Goal: Task Accomplishment & Management: Manage account settings

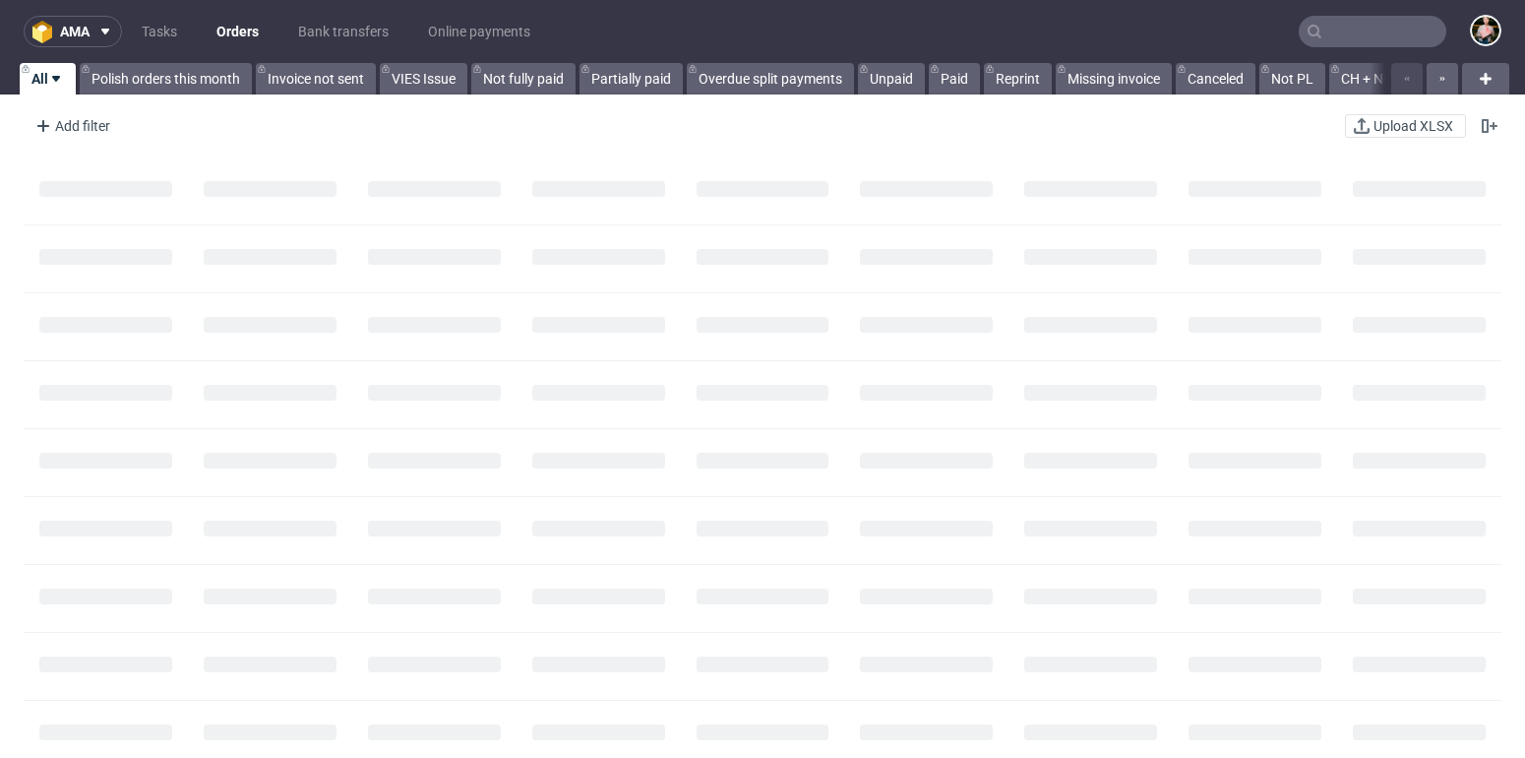
click at [1353, 33] on input "text" at bounding box center [1373, 31] width 148 height 31
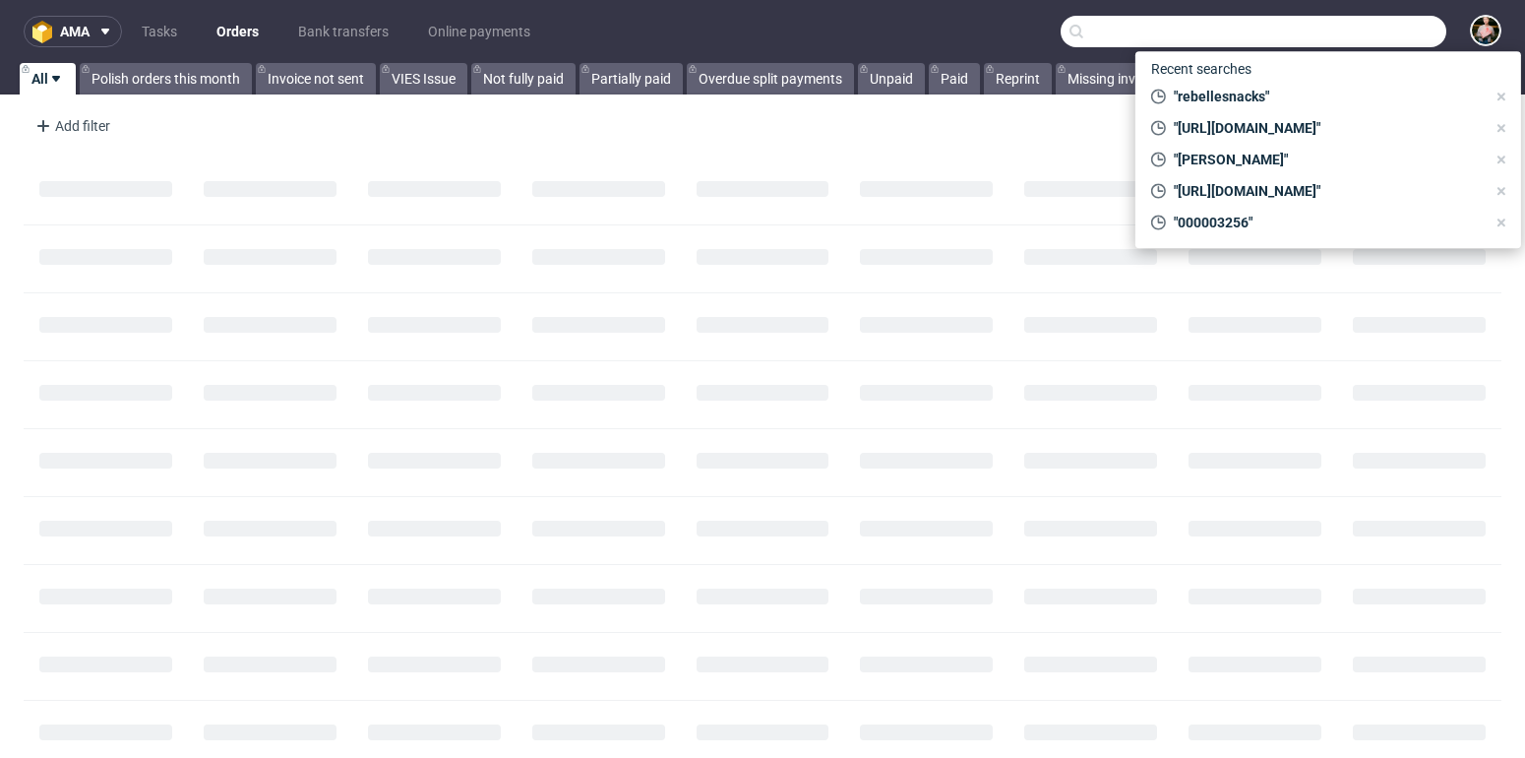
paste input "[EMAIL_ADDRESS][DOMAIN_NAME]"
type input "biuro@ziba.pl"
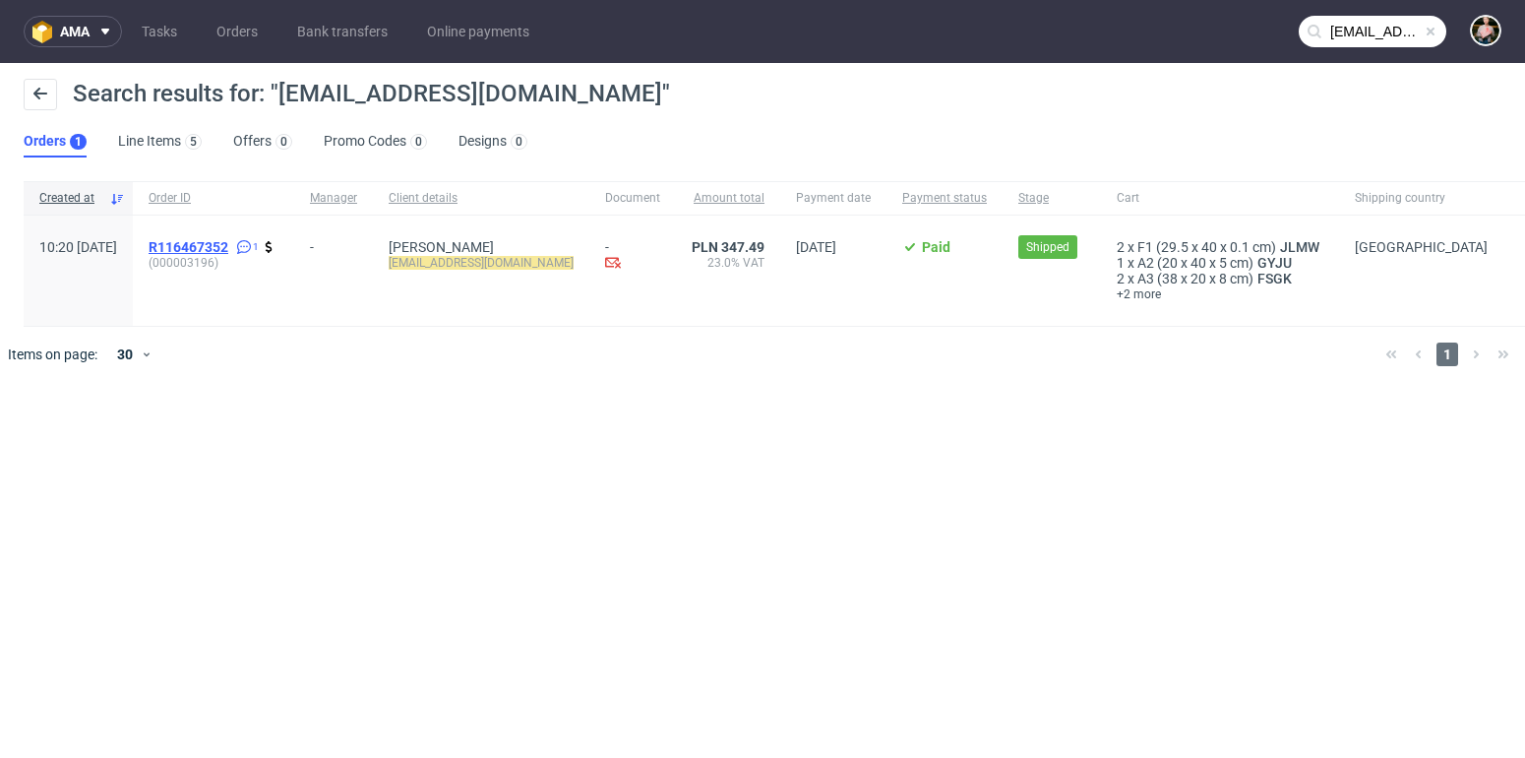
click at [228, 243] on span "R116467352" at bounding box center [189, 247] width 80 height 16
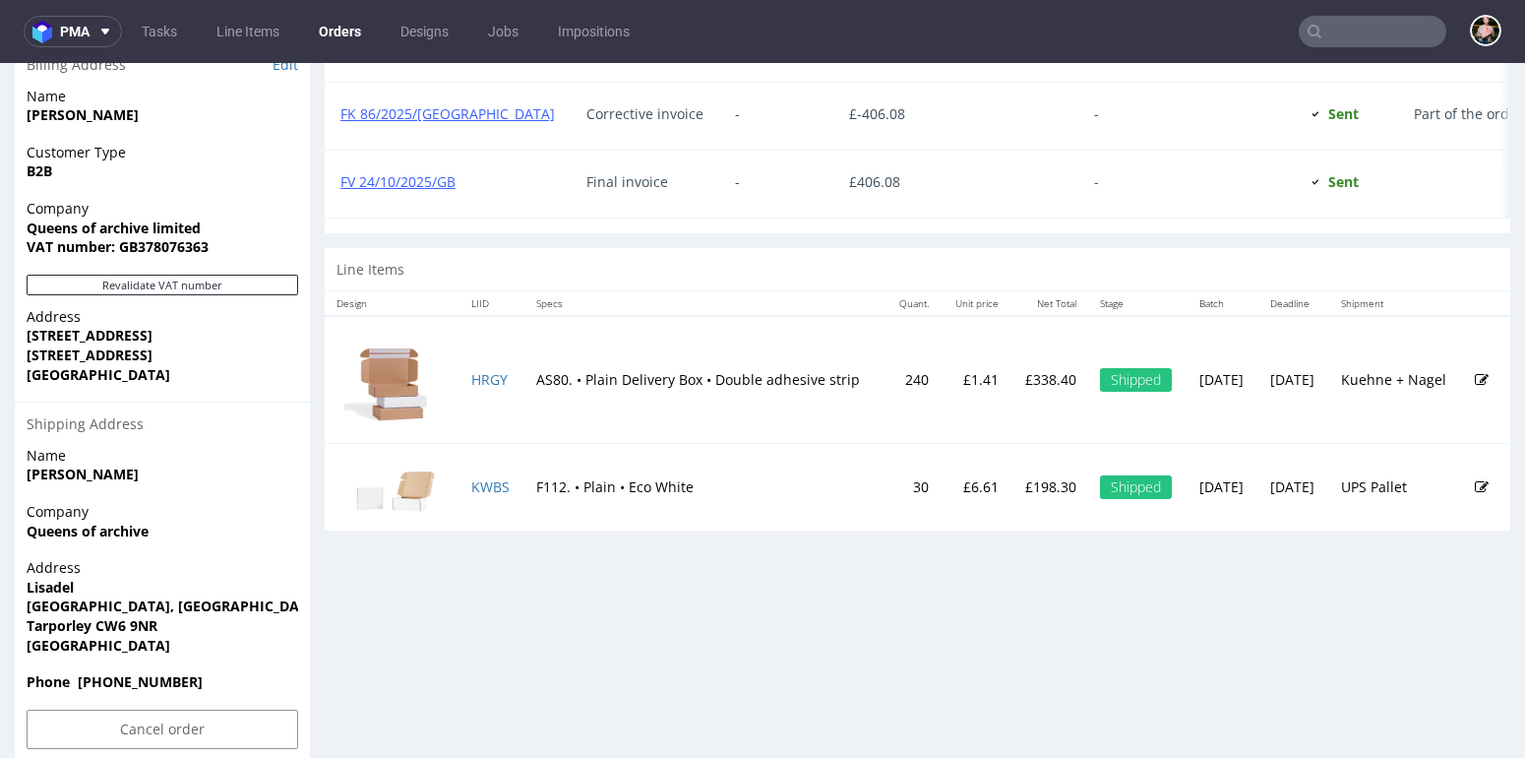
scroll to position [1001, 0]
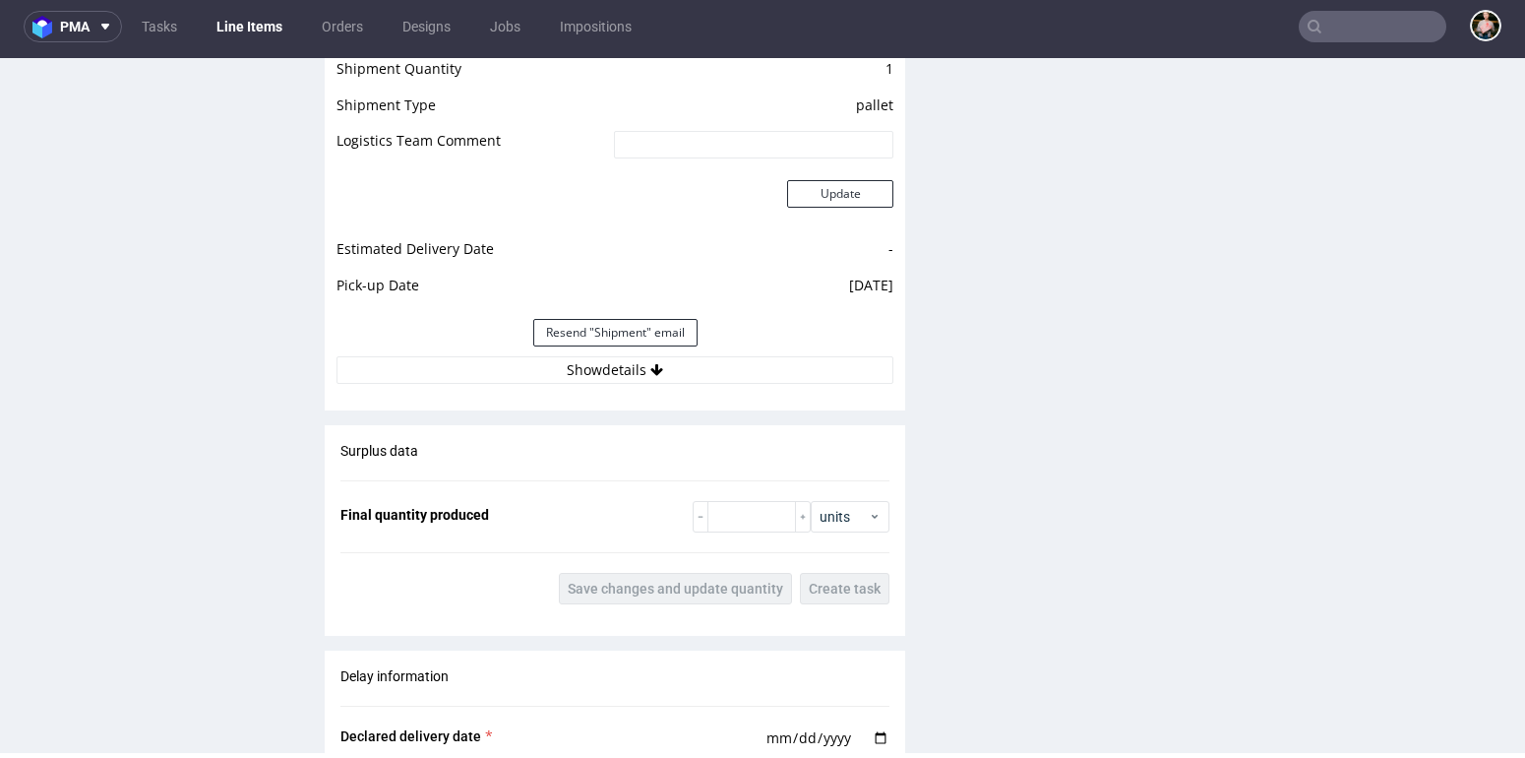
scroll to position [2234, 0]
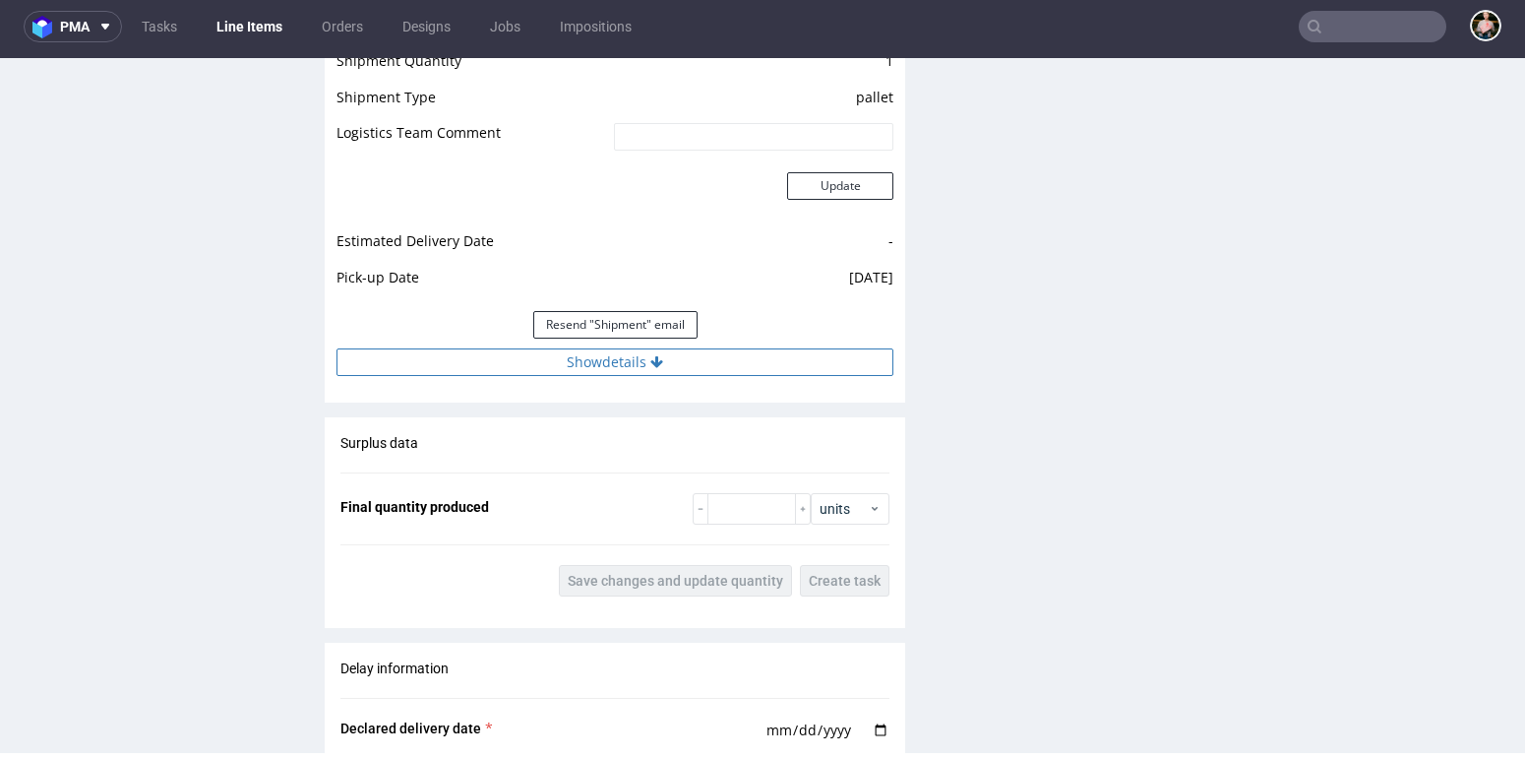
click at [629, 350] on button "Show details" at bounding box center [615, 362] width 557 height 28
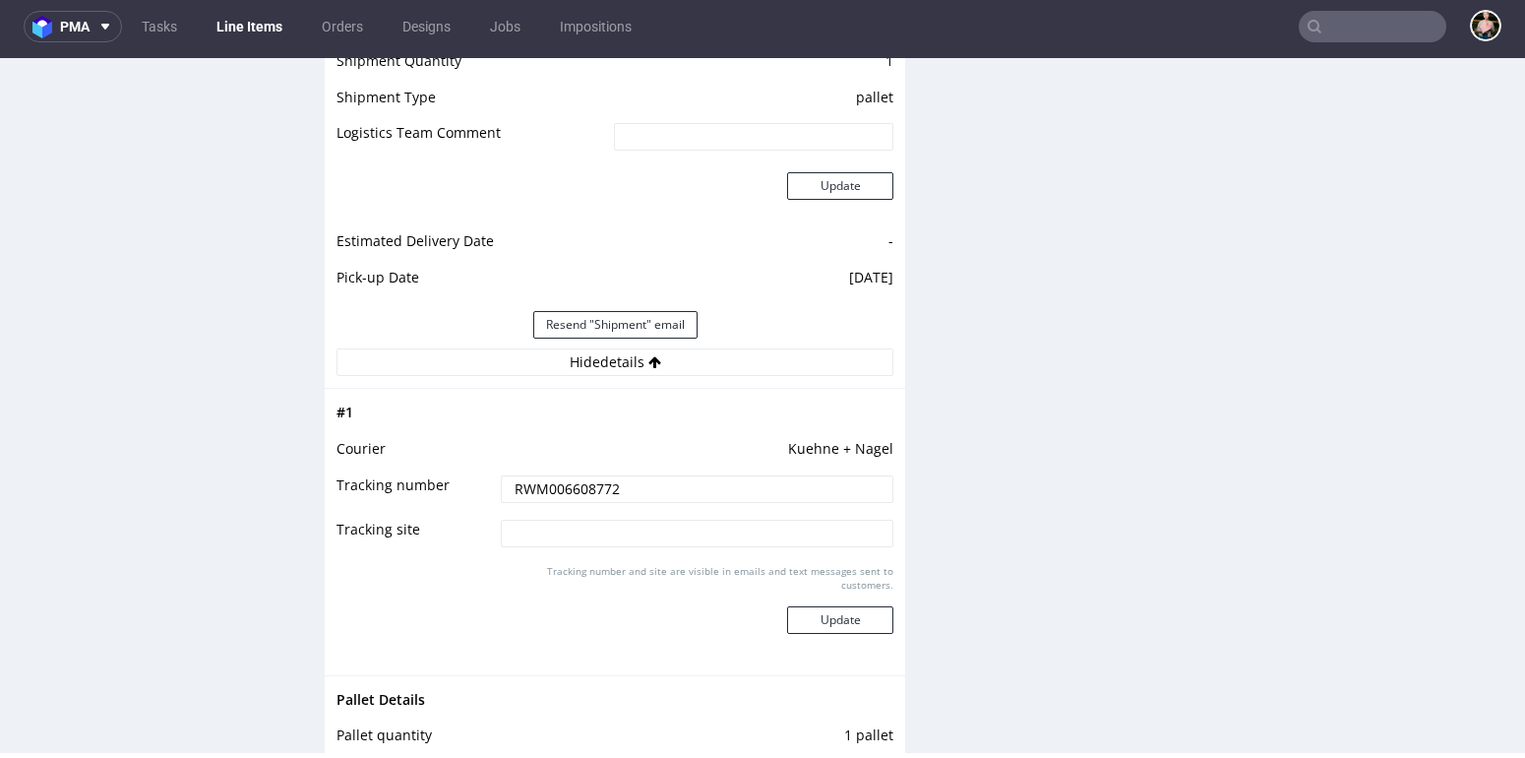
drag, startPoint x: 635, startPoint y: 490, endPoint x: 508, endPoint y: 488, distance: 126.9
click at [508, 489] on input "RWM006608772" at bounding box center [698, 489] width 394 height 28
click at [1353, 39] on input "text" at bounding box center [1373, 26] width 148 height 31
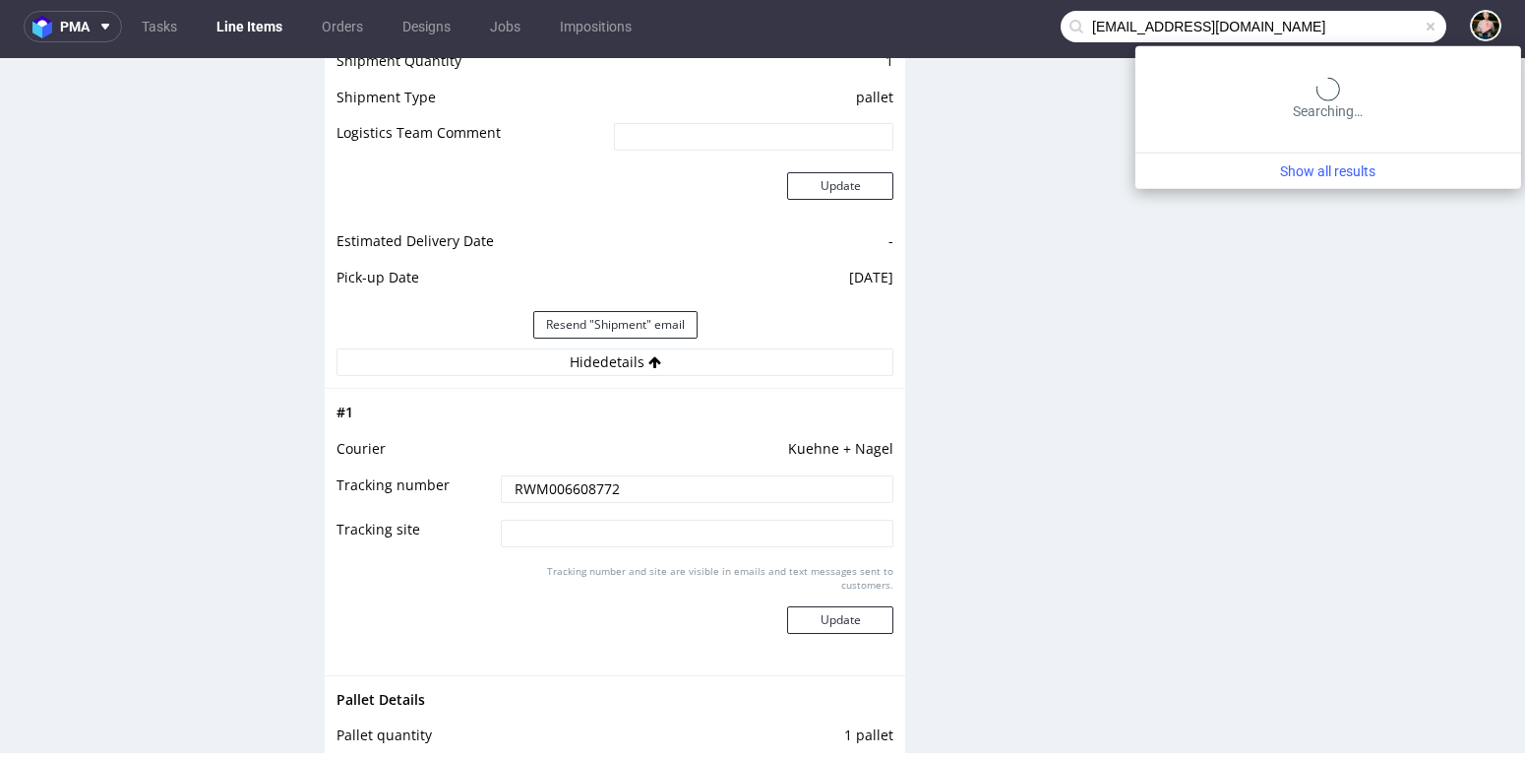
type input "agatakot@poge.com.pl"
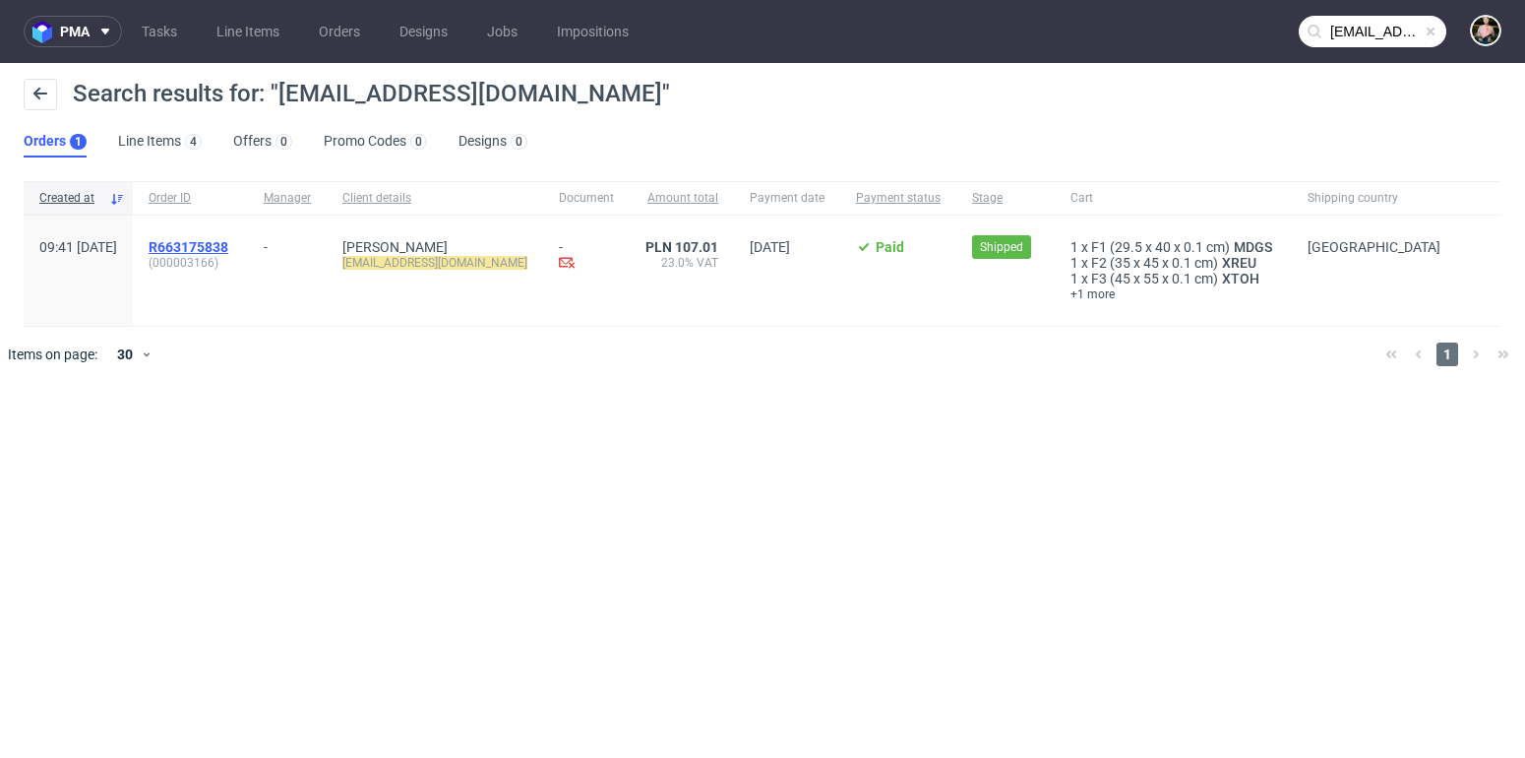
click at [228, 246] on span "R663175838" at bounding box center [189, 247] width 80 height 16
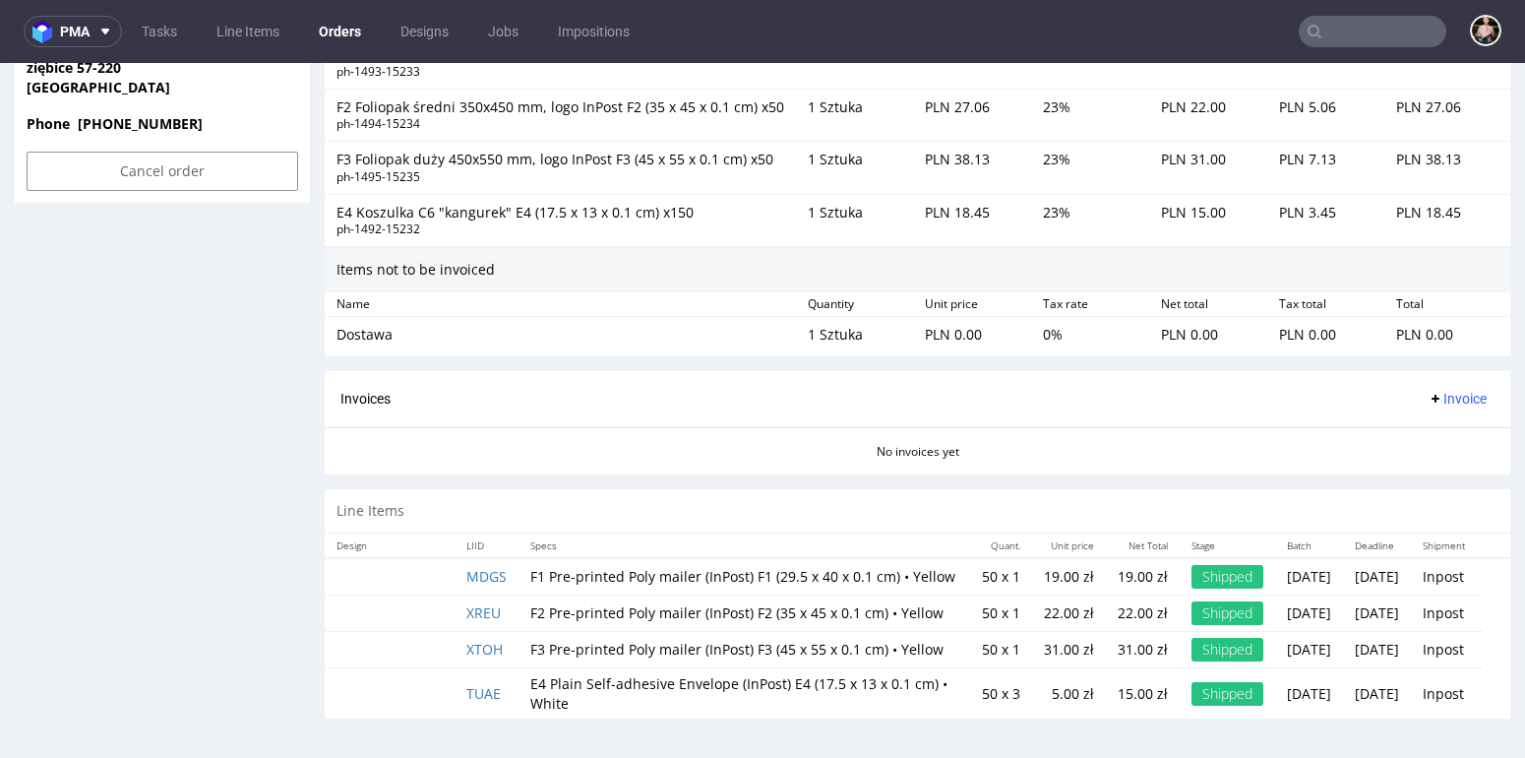
scroll to position [1526, 0]
click at [485, 567] on link "MDGS" at bounding box center [486, 576] width 40 height 19
click at [489, 603] on link "XREU" at bounding box center [483, 612] width 34 height 19
click at [486, 644] on link "XTOH" at bounding box center [484, 649] width 36 height 19
click at [486, 695] on link "TUAE" at bounding box center [483, 693] width 34 height 19
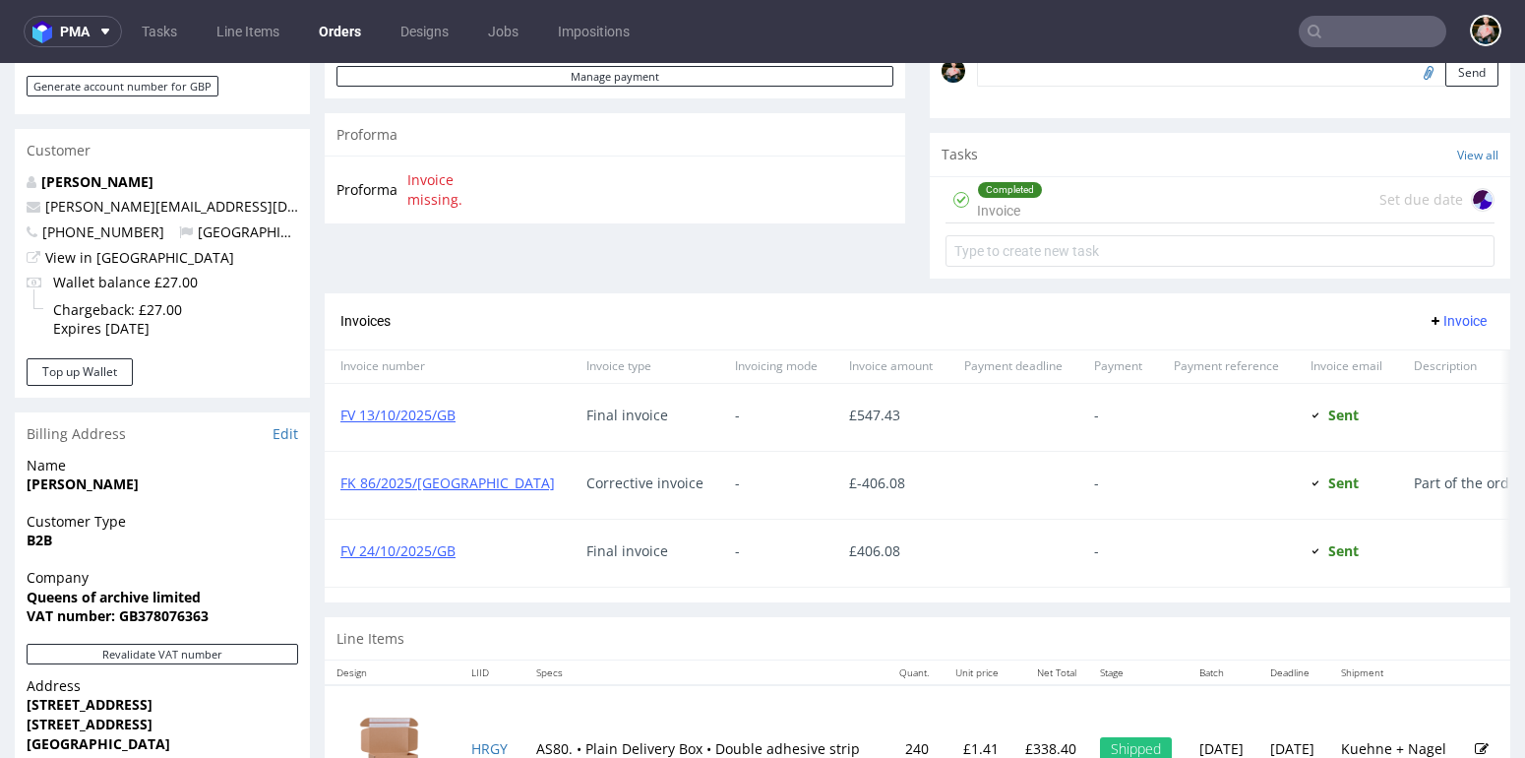
scroll to position [655, 0]
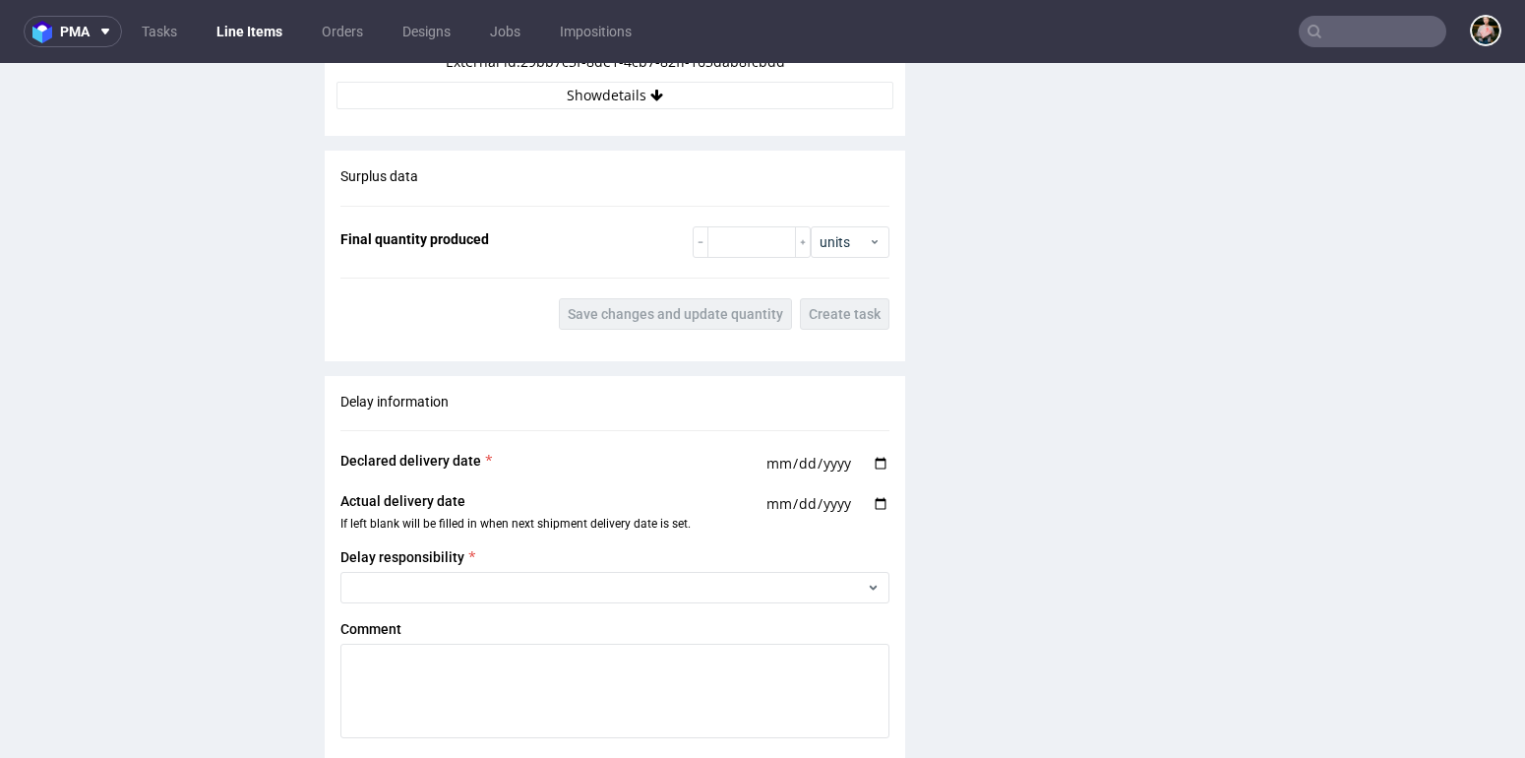
scroll to position [2061, 0]
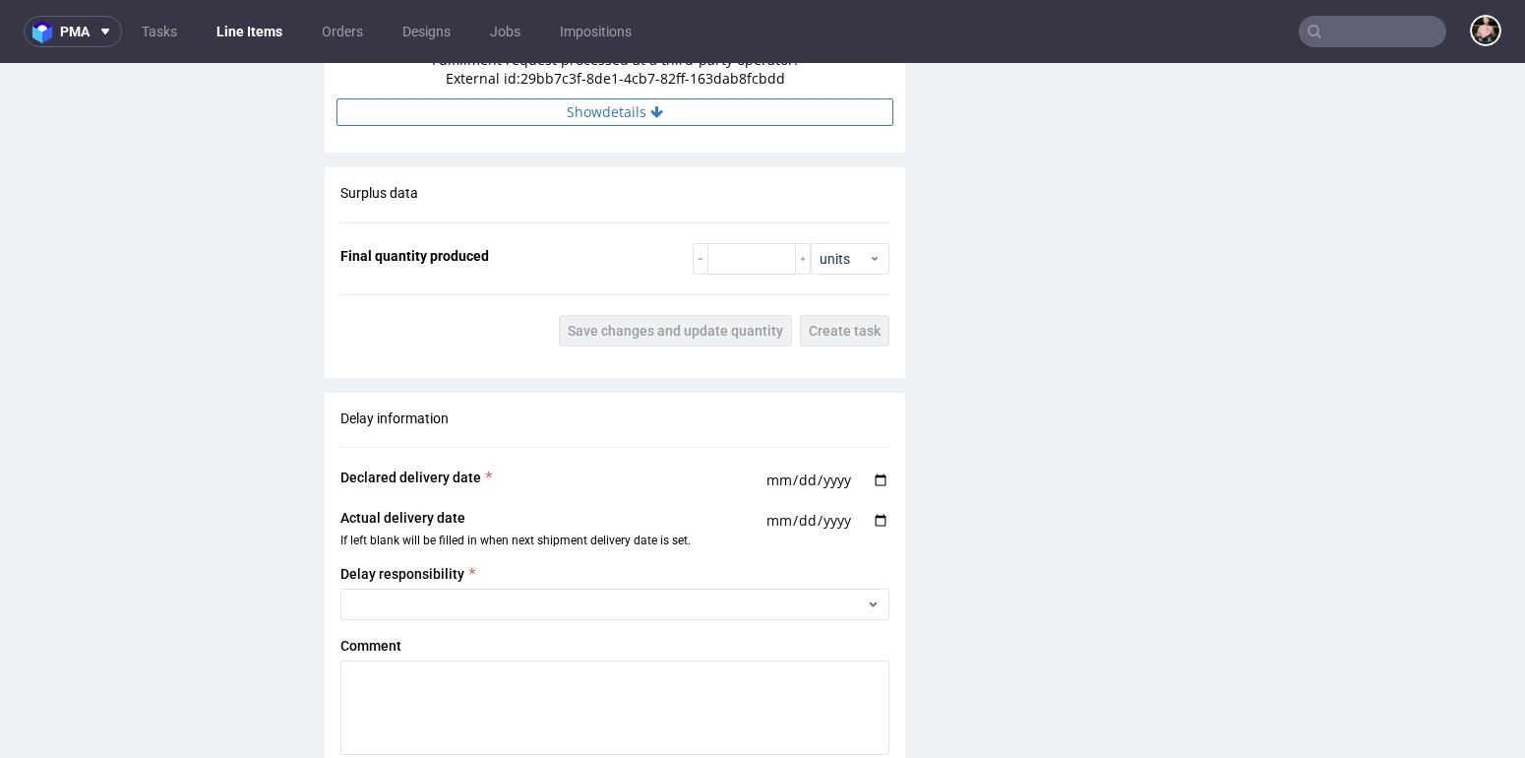
click at [642, 119] on button "Show details" at bounding box center [615, 112] width 557 height 28
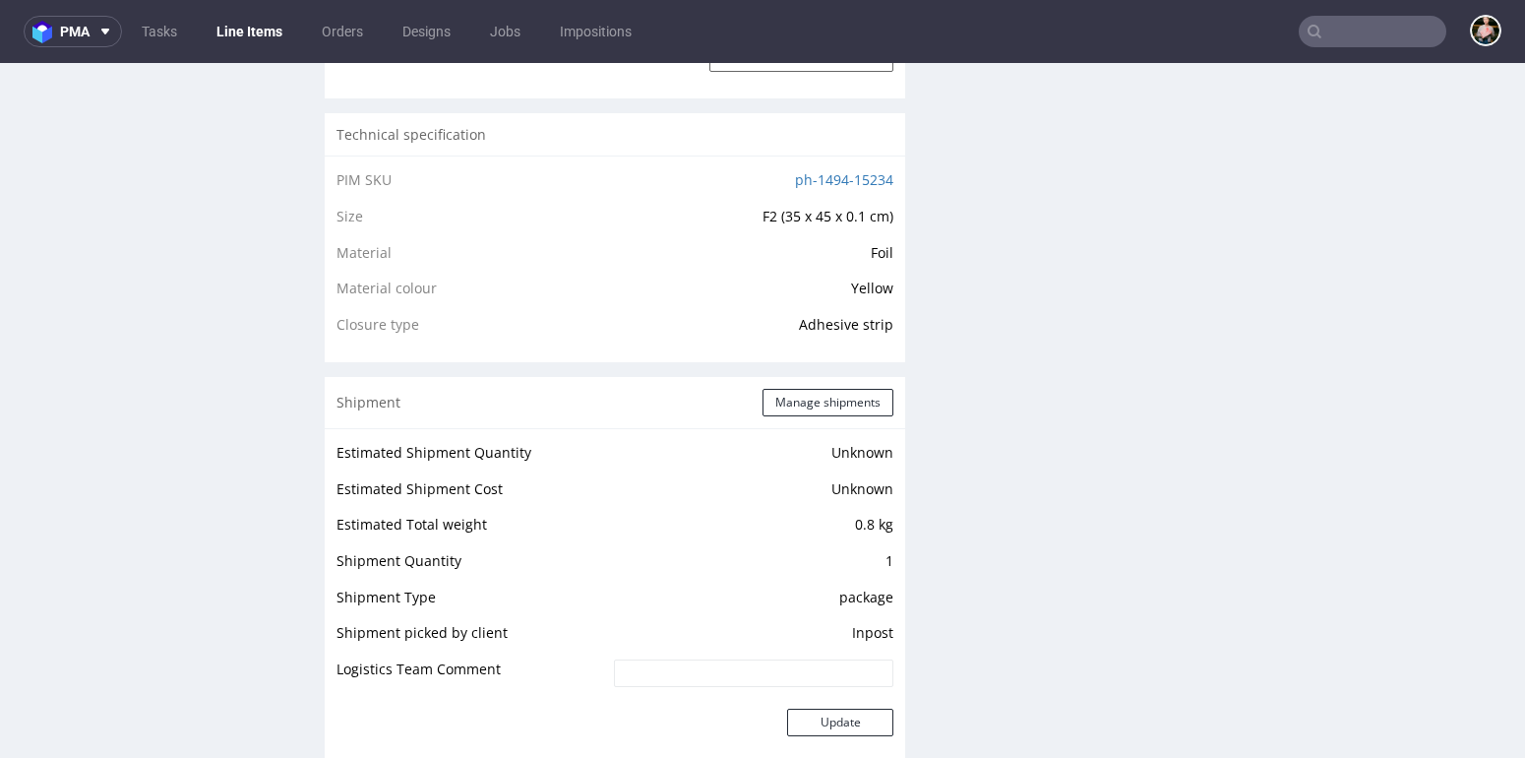
scroll to position [1669, 0]
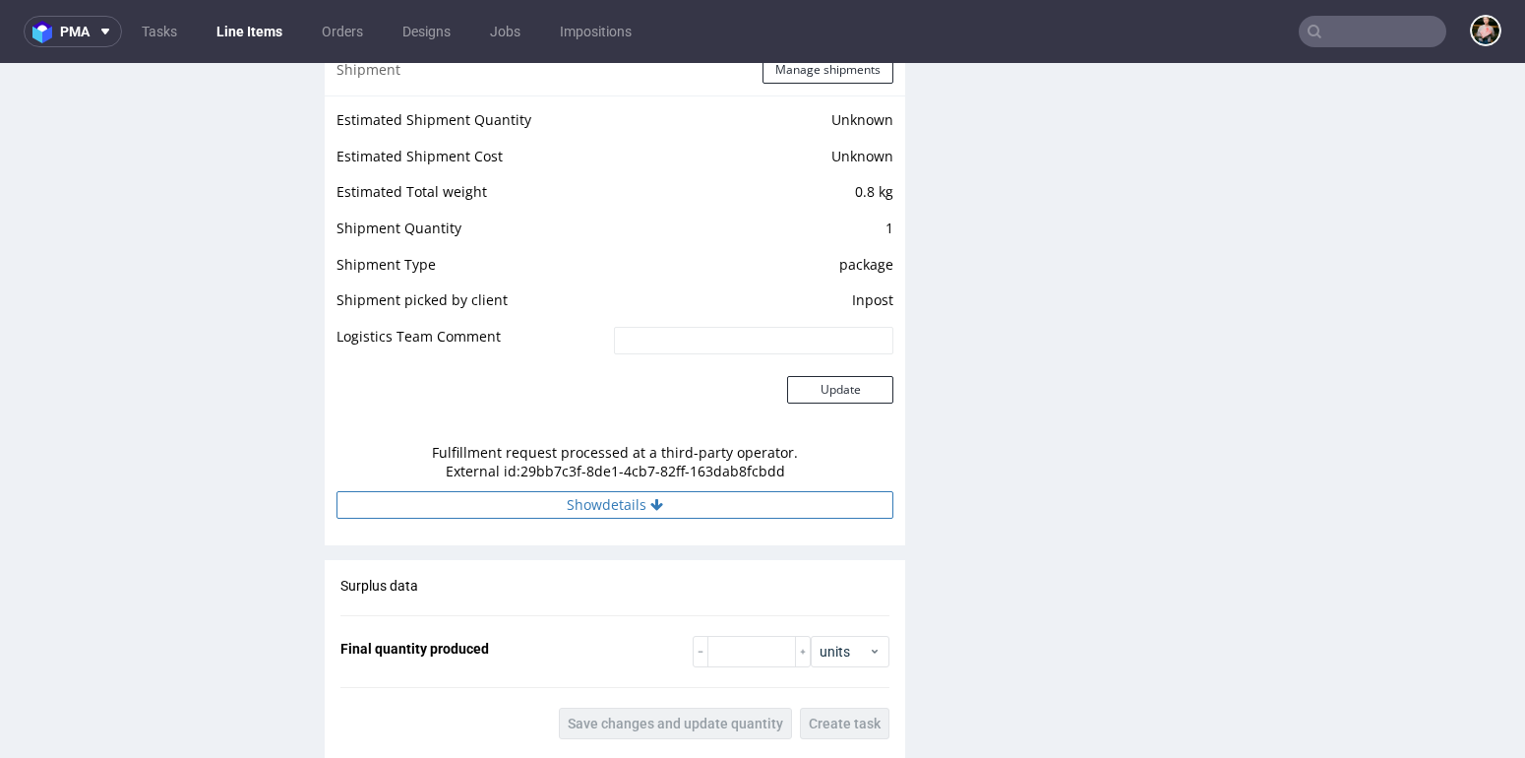
click at [578, 509] on button "Show details" at bounding box center [615, 505] width 557 height 28
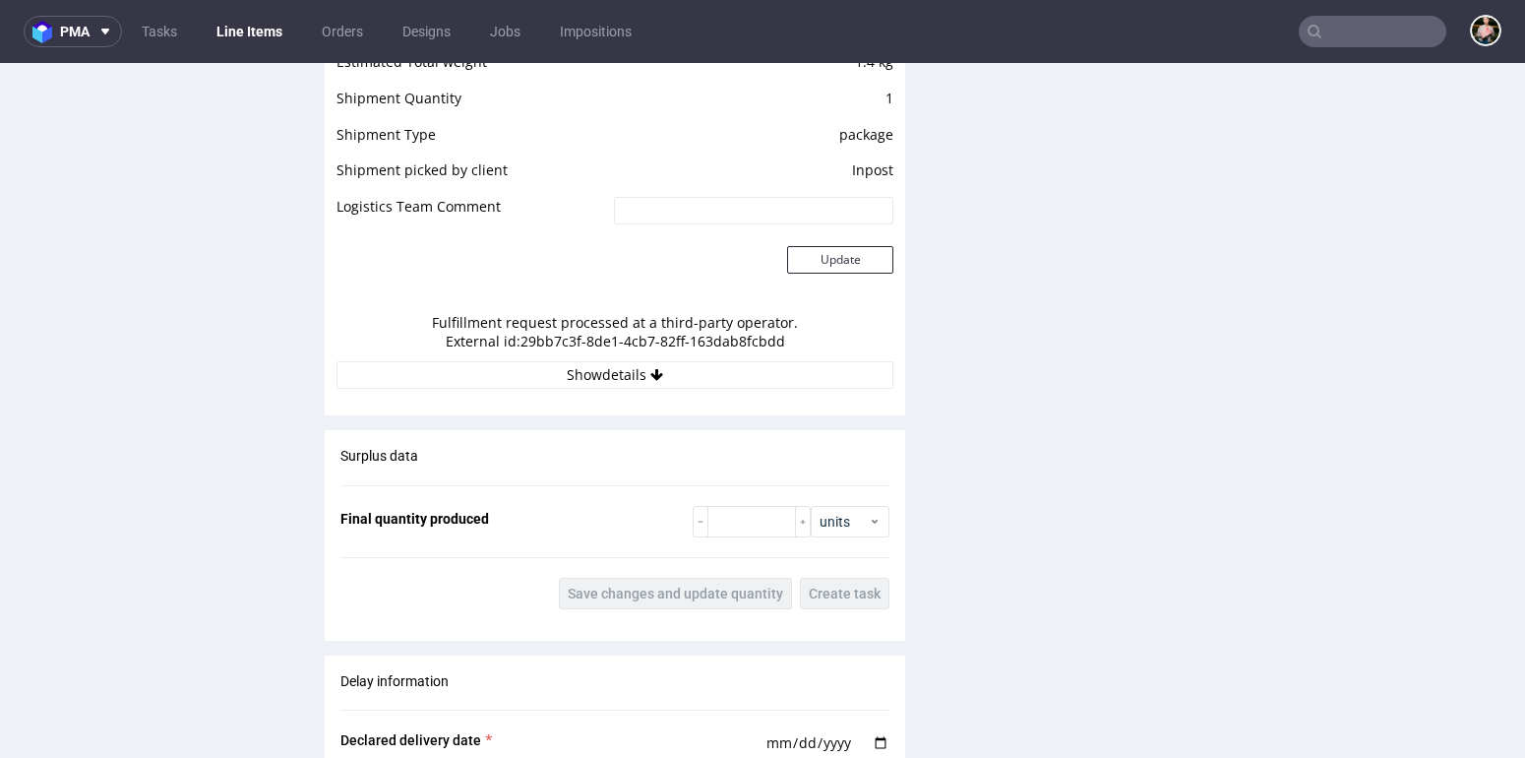
scroll to position [1802, 0]
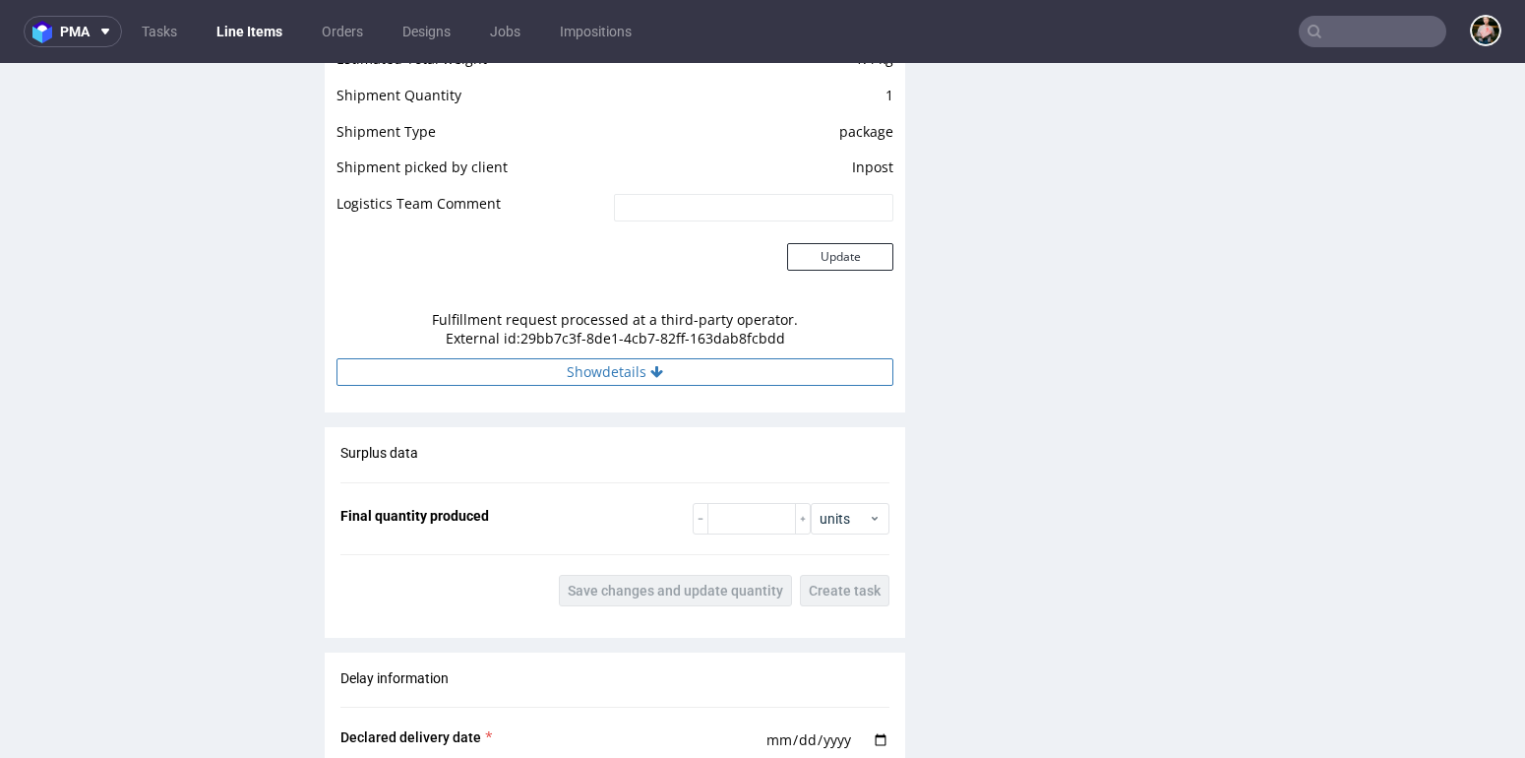
click at [648, 386] on button "Show details" at bounding box center [615, 372] width 557 height 28
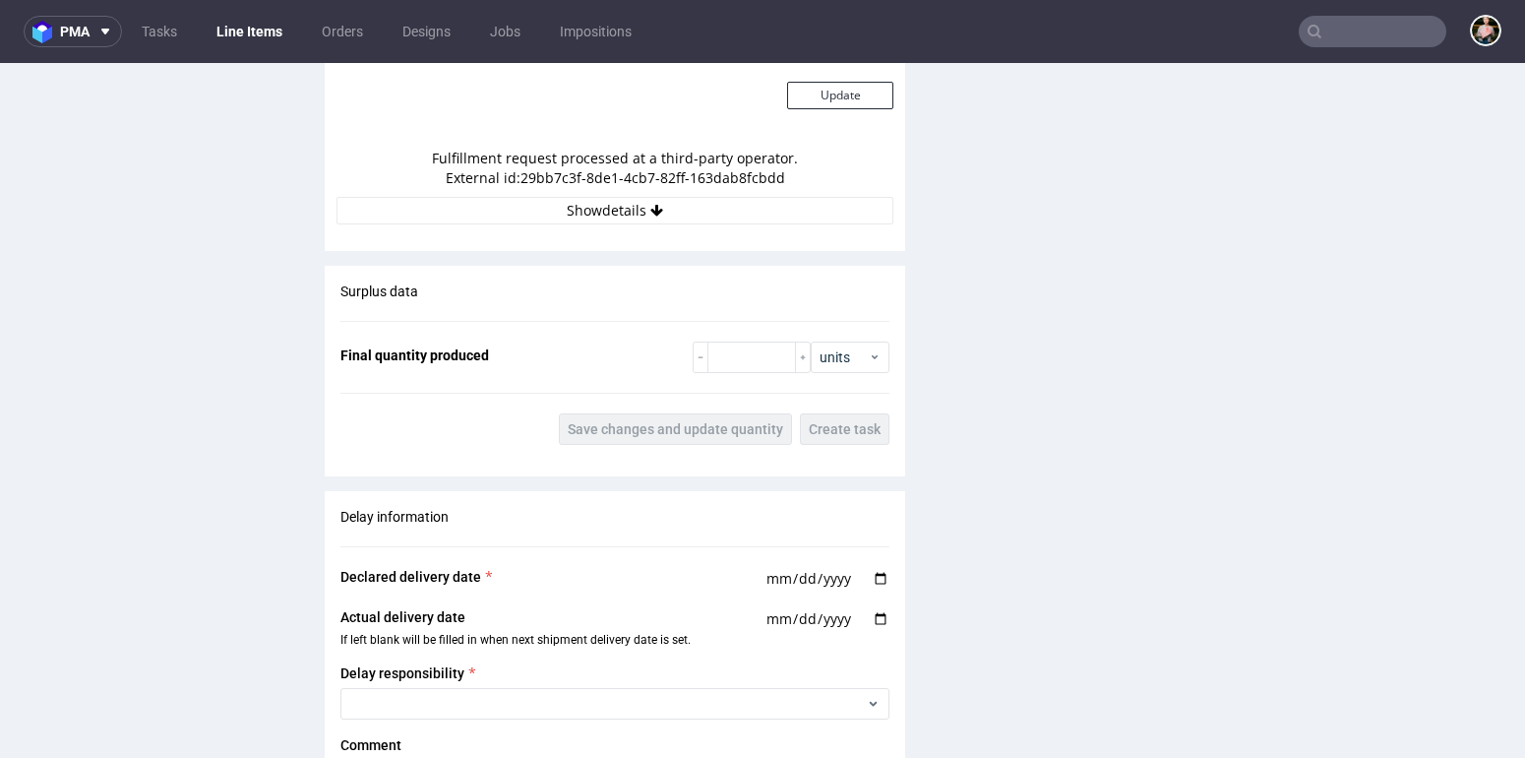
scroll to position [1903, 0]
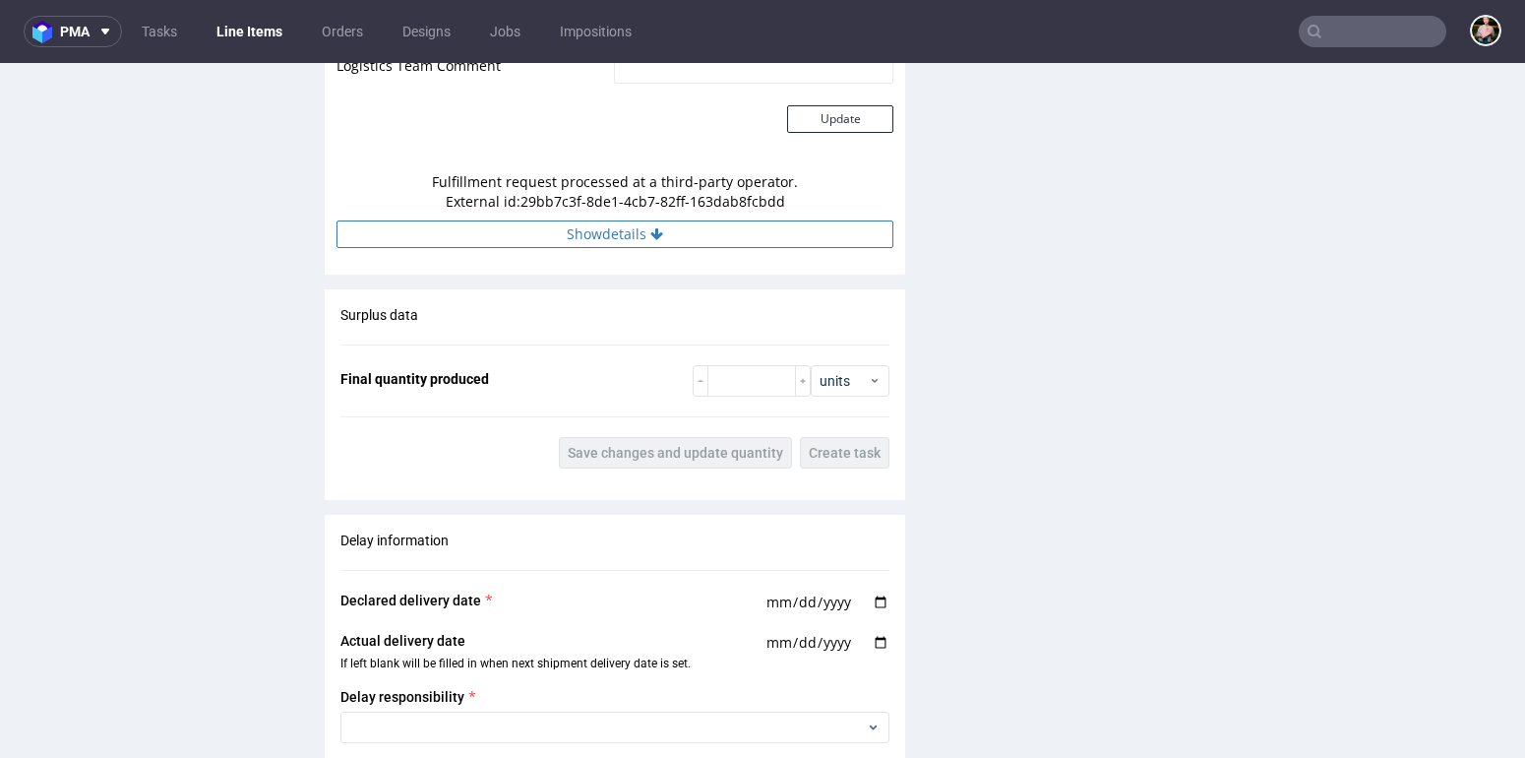
click at [650, 241] on icon at bounding box center [656, 234] width 13 height 14
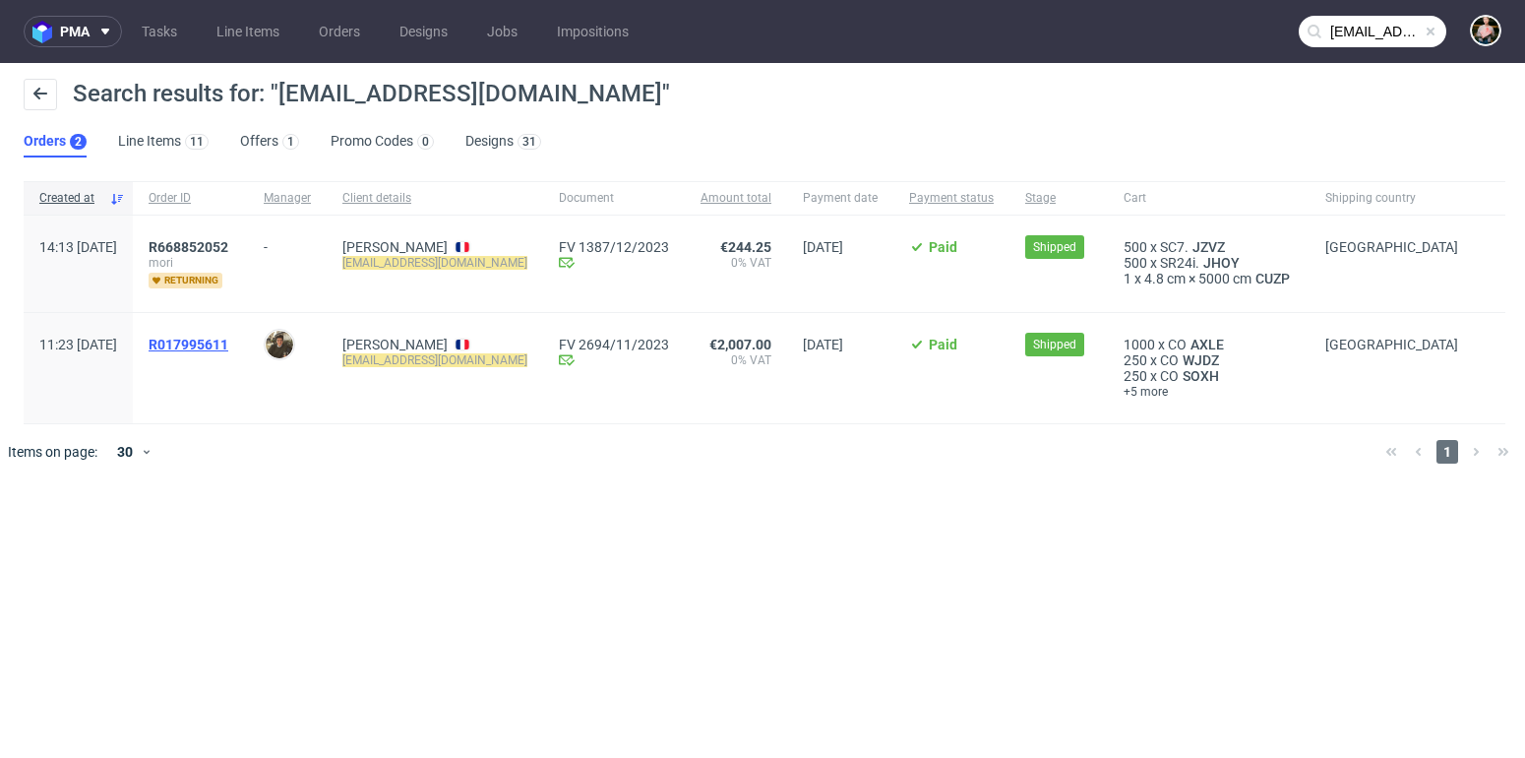
click at [228, 338] on span "R017995611" at bounding box center [189, 345] width 80 height 16
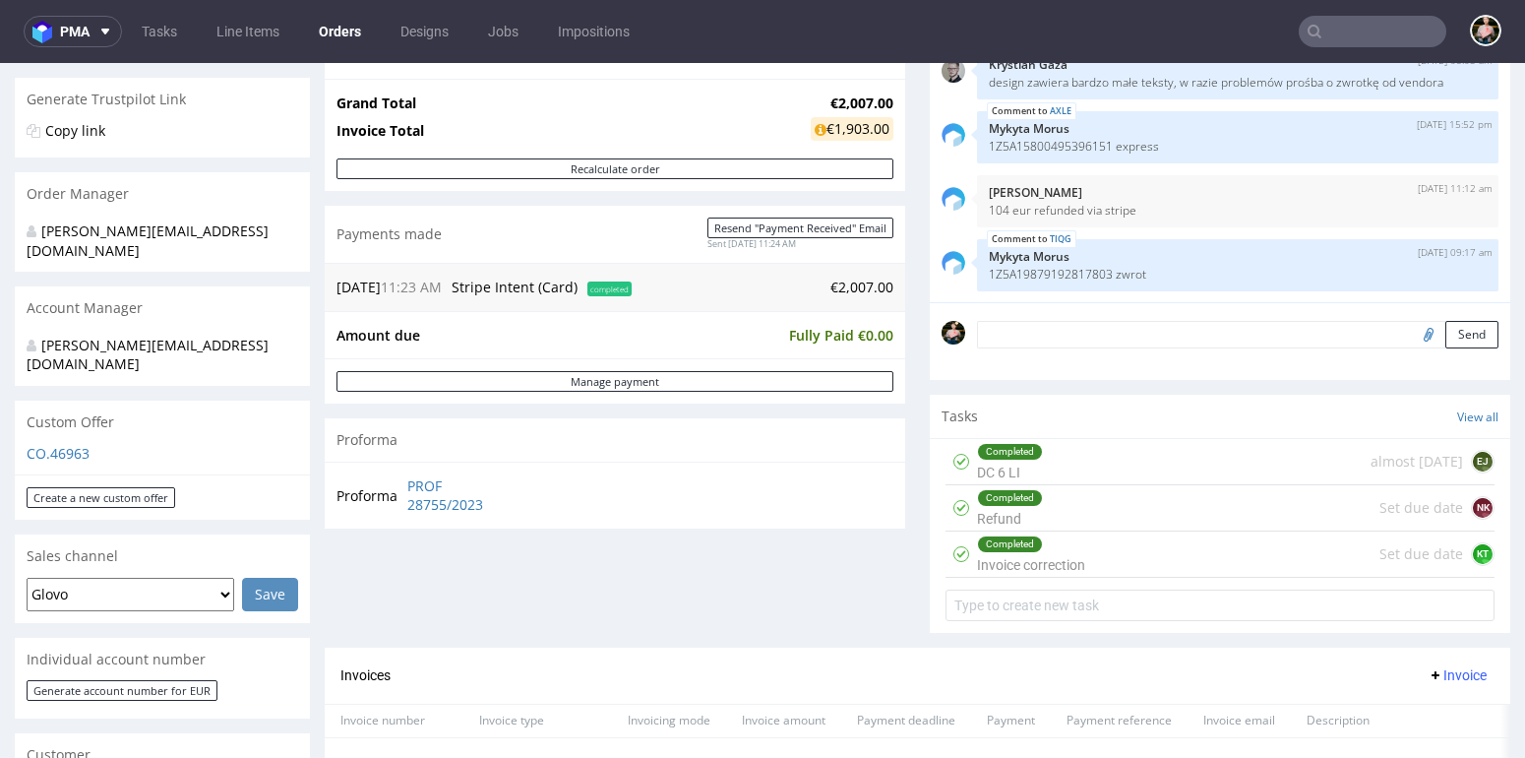
scroll to position [463, 0]
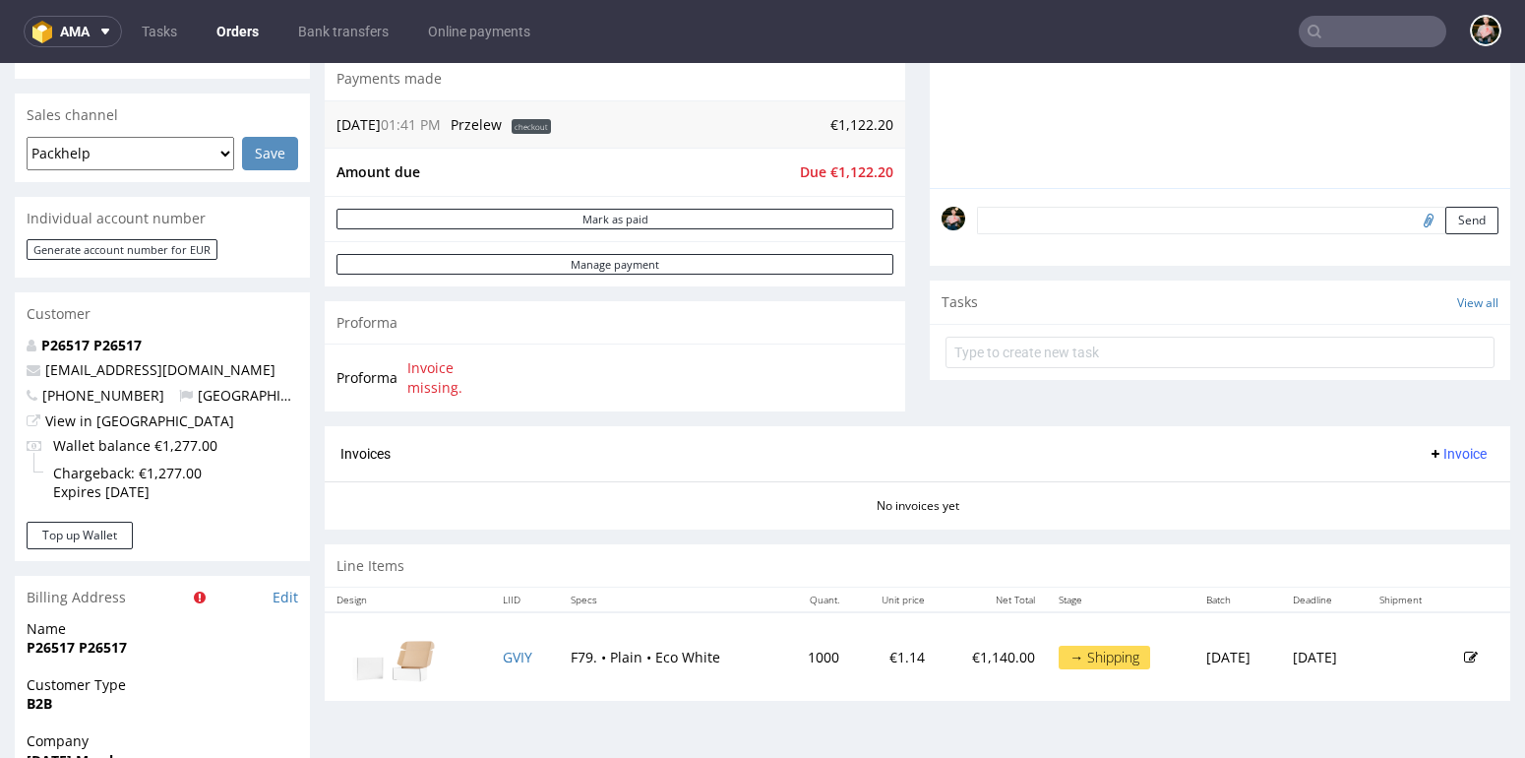
scroll to position [531, 0]
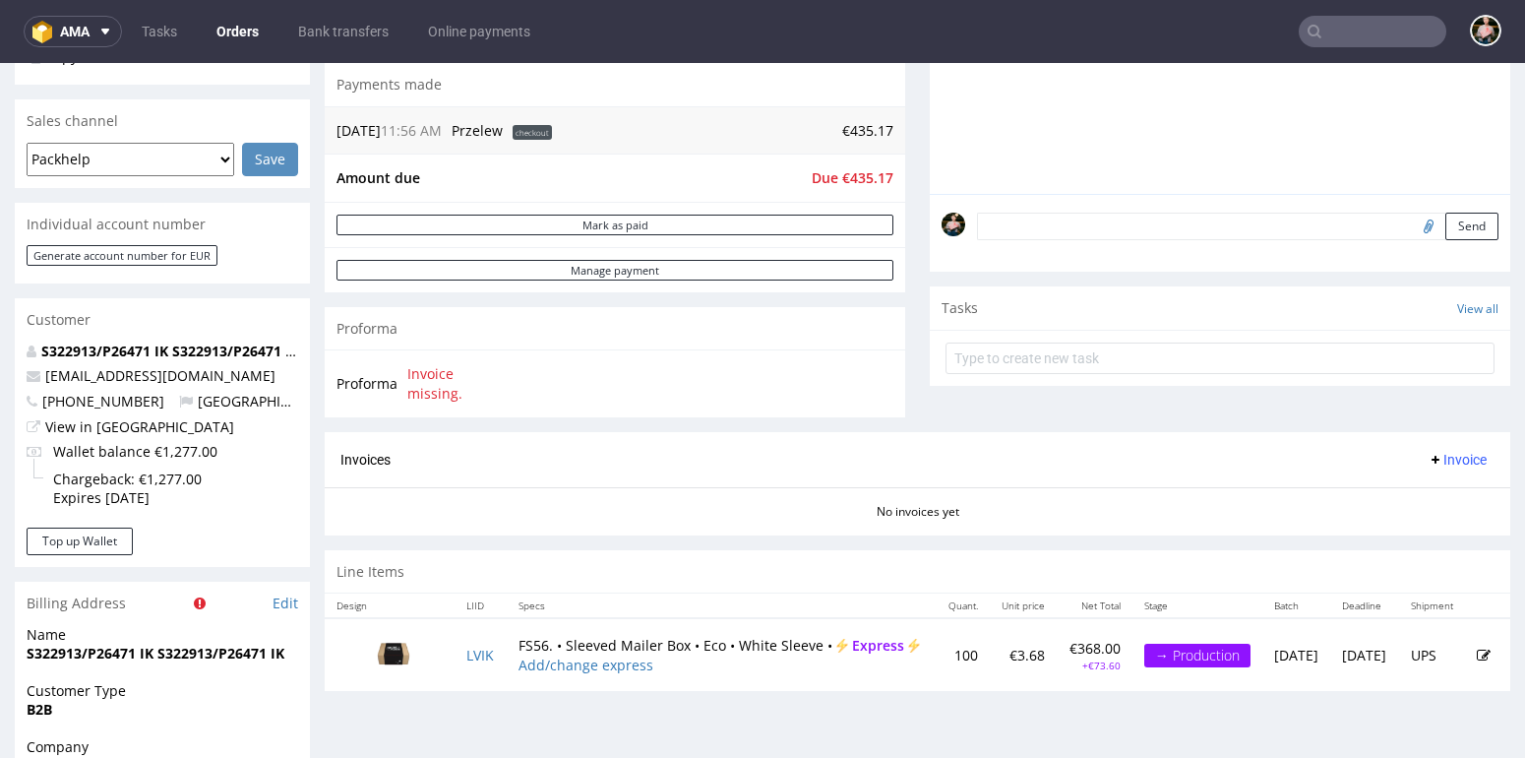
scroll to position [525, 0]
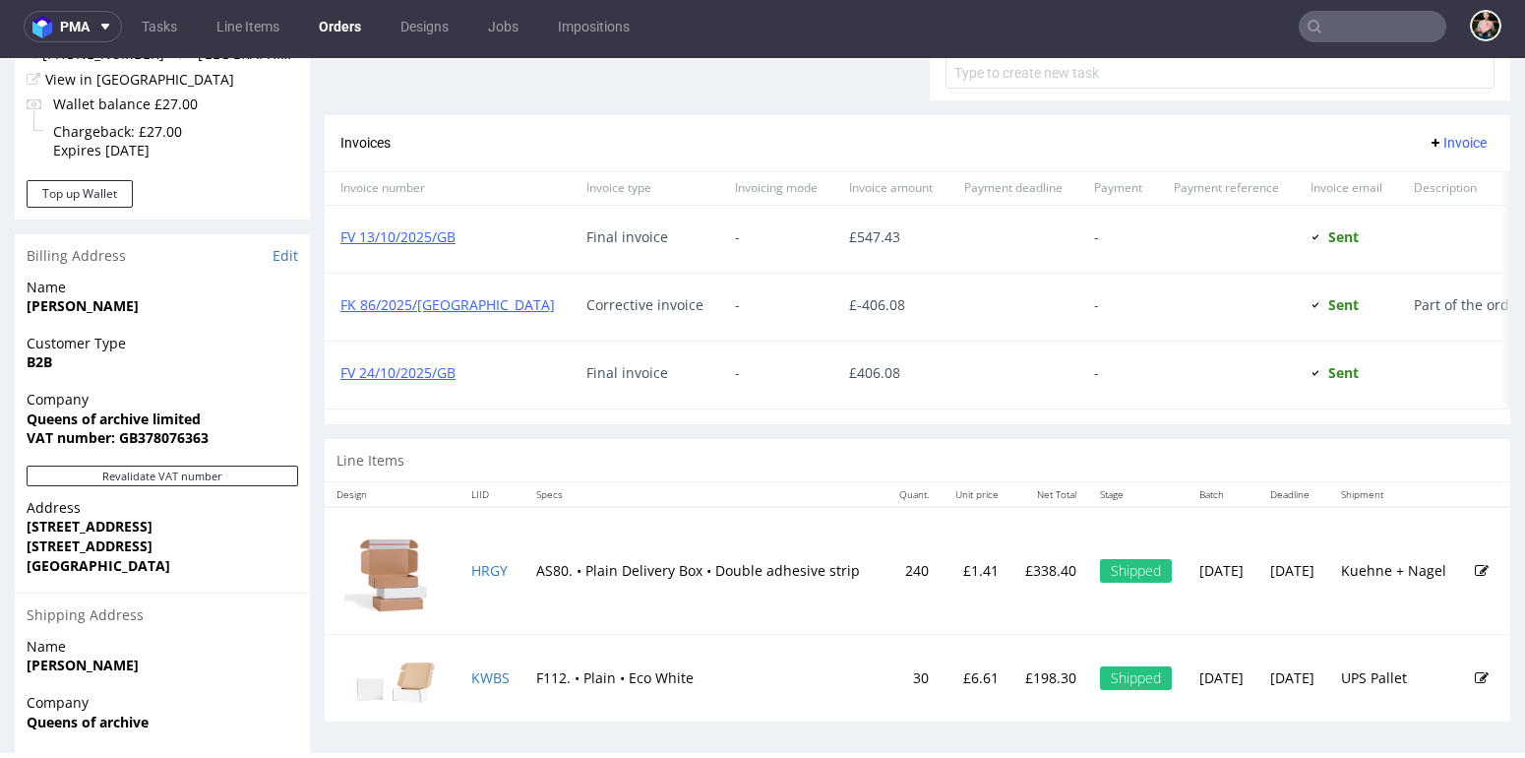
scroll to position [795, 0]
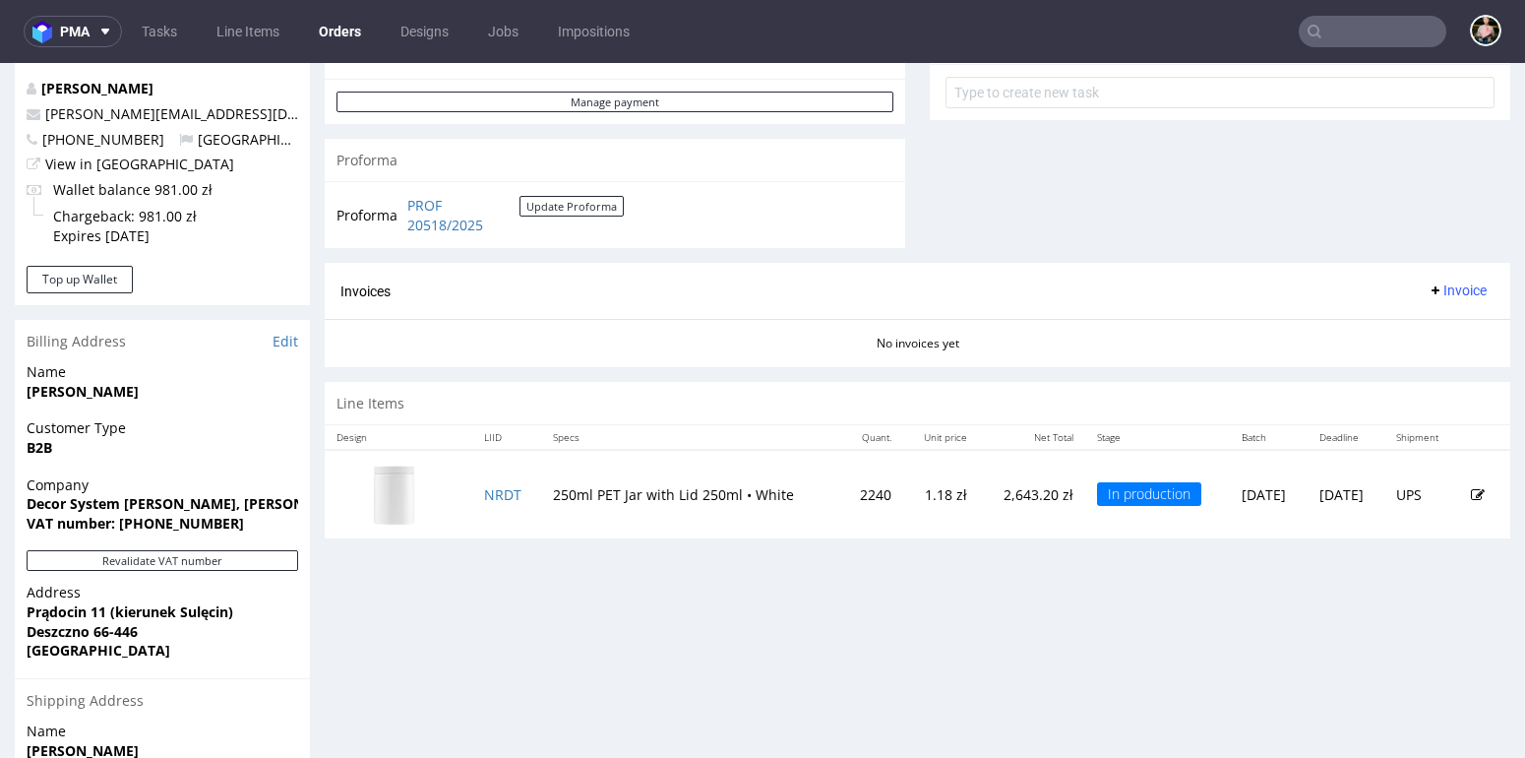
scroll to position [753, 0]
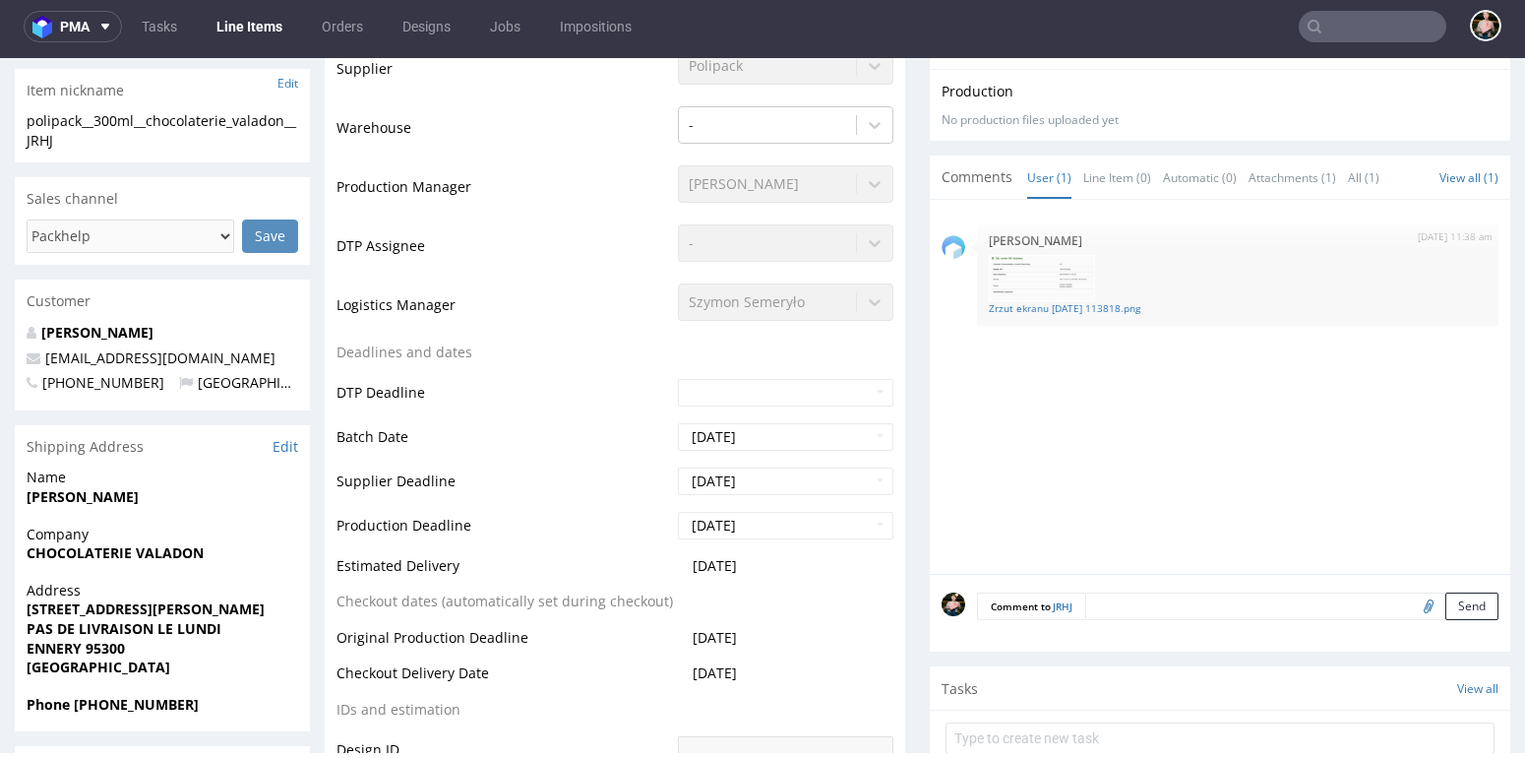
scroll to position [472, 0]
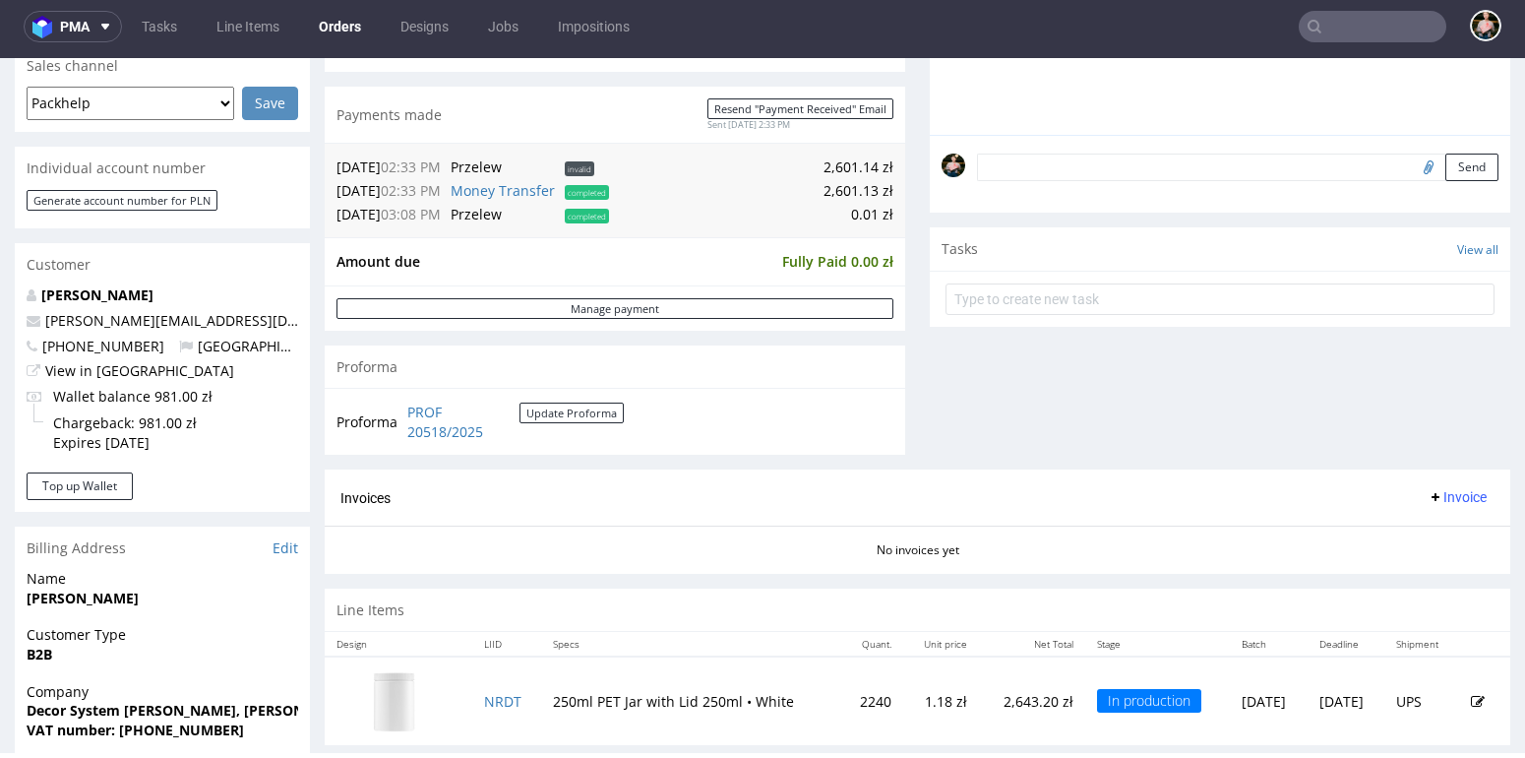
scroll to position [529, 0]
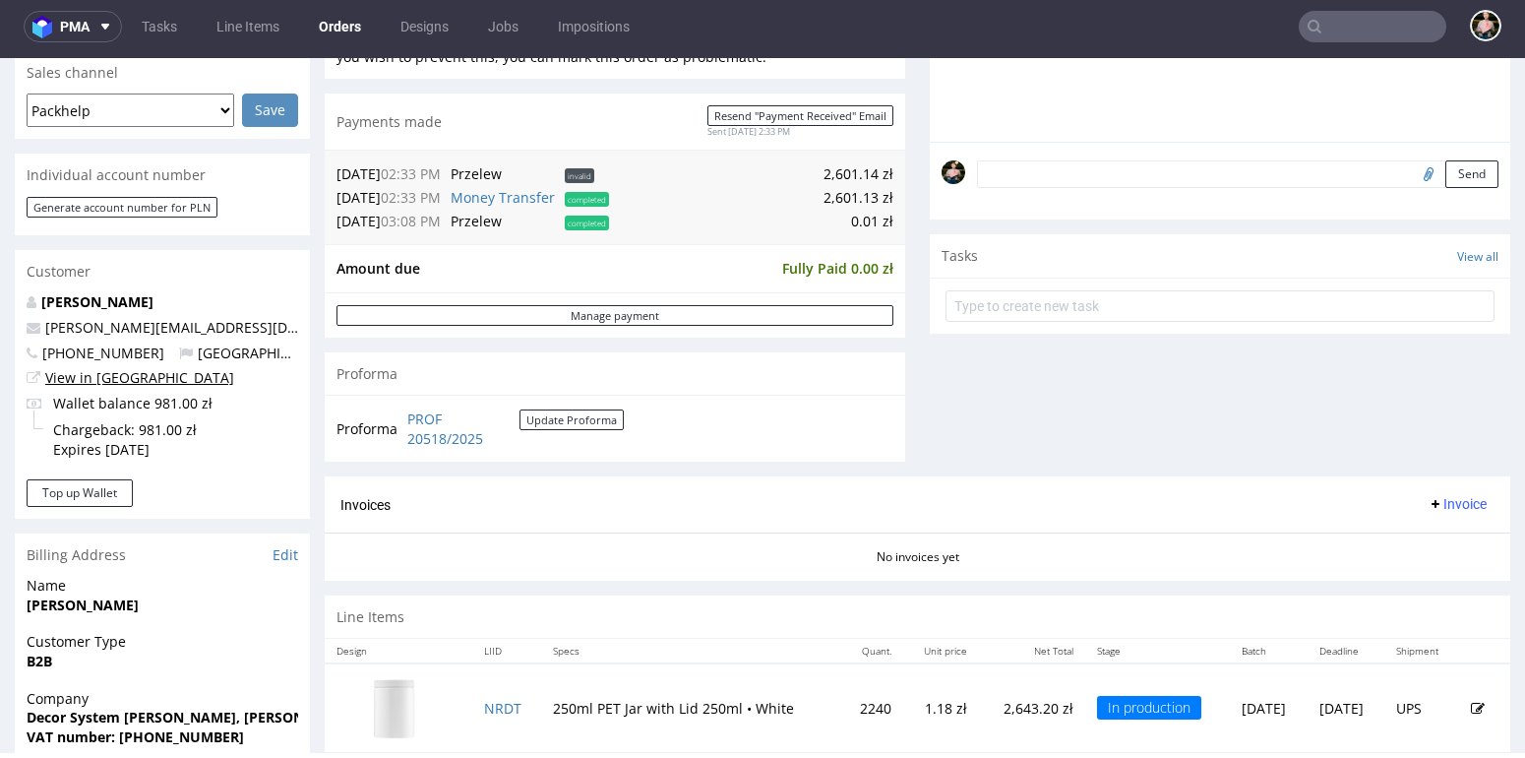
click at [115, 381] on link "View in [GEOGRAPHIC_DATA]" at bounding box center [139, 377] width 189 height 19
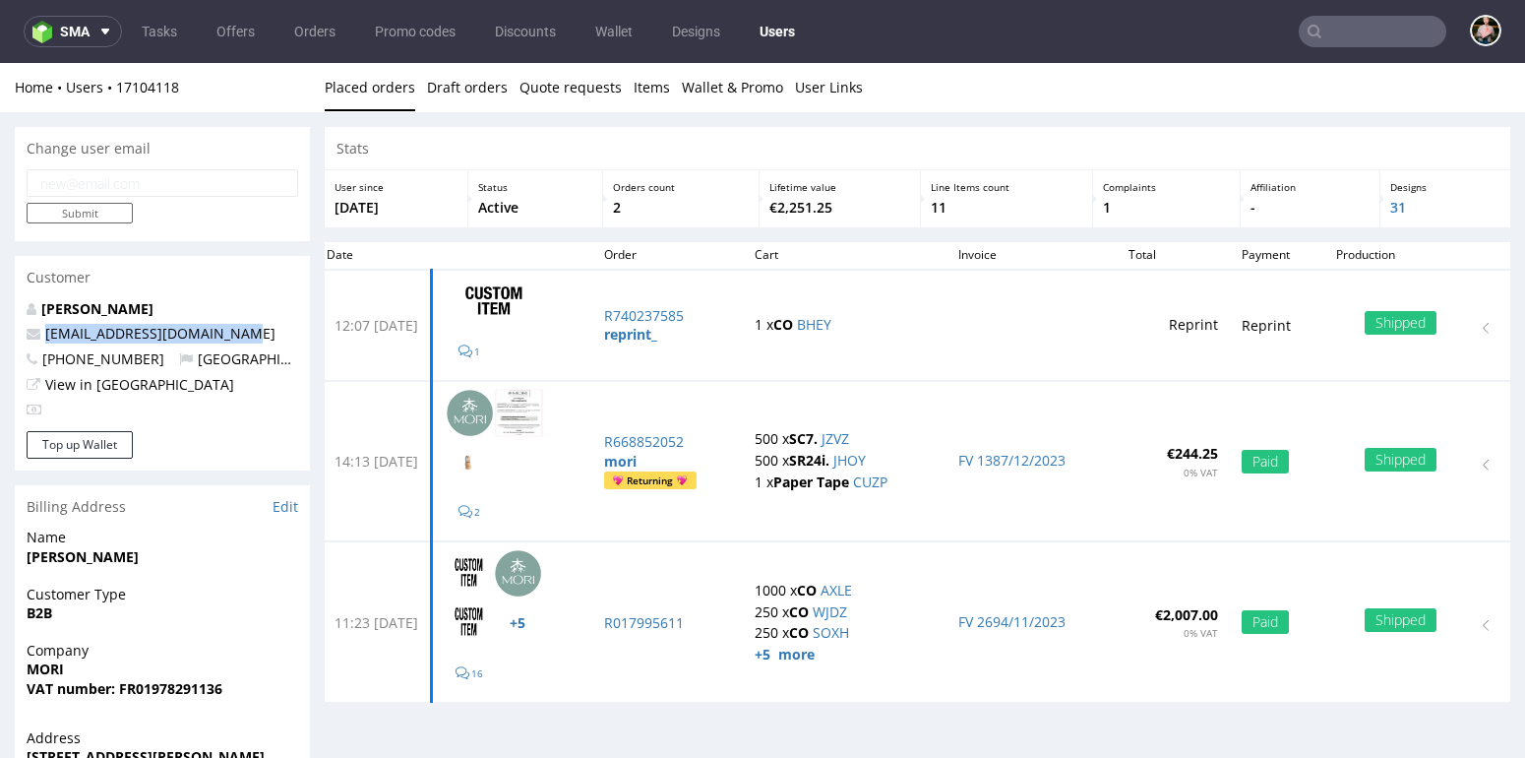
drag, startPoint x: 236, startPoint y: 340, endPoint x: 42, endPoint y: 342, distance: 193.9
click at [42, 342] on p "[EMAIL_ADDRESS][DOMAIN_NAME]" at bounding box center [163, 334] width 272 height 20
copy link "contact@mori-nutrition.com"
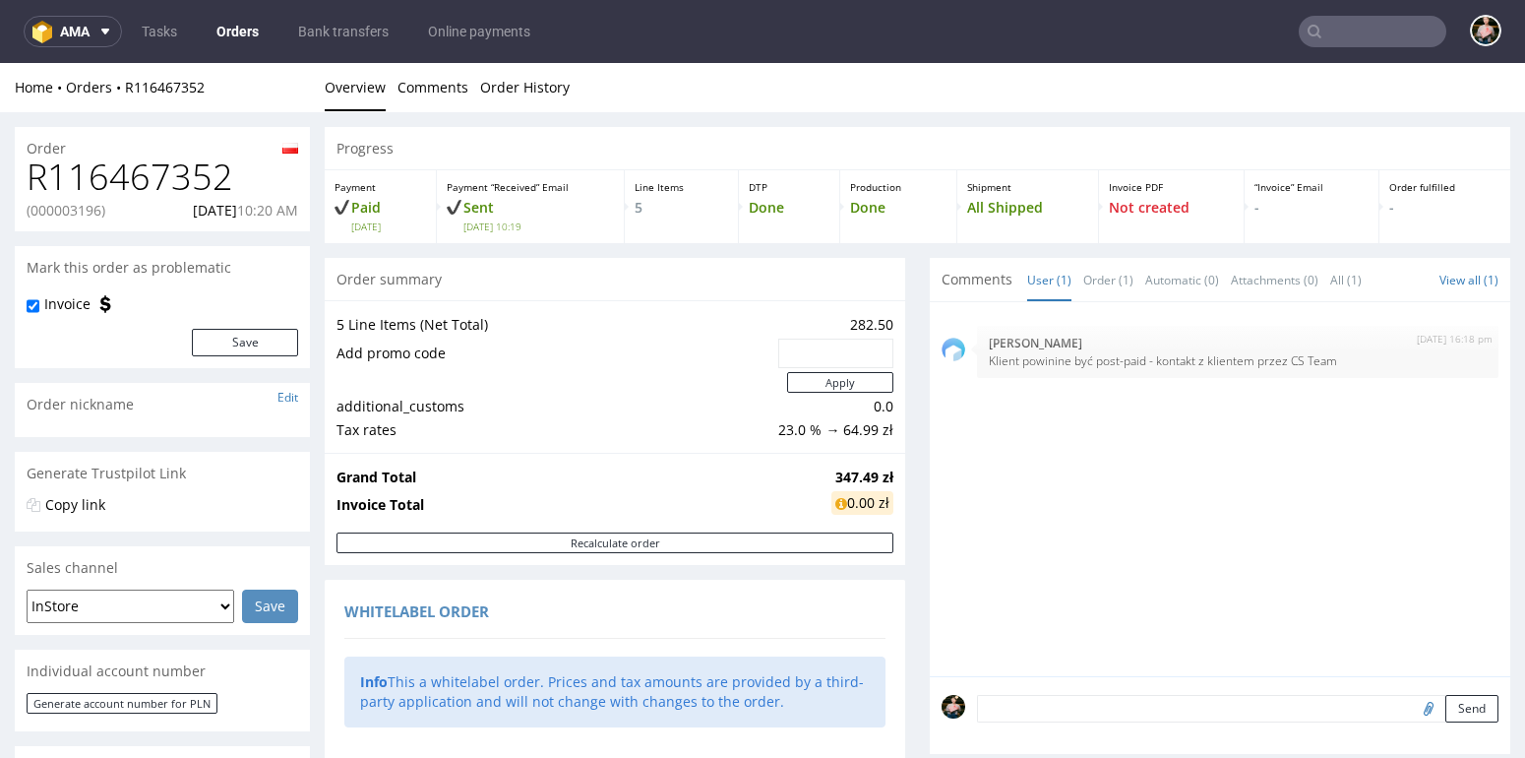
scroll to position [5, 0]
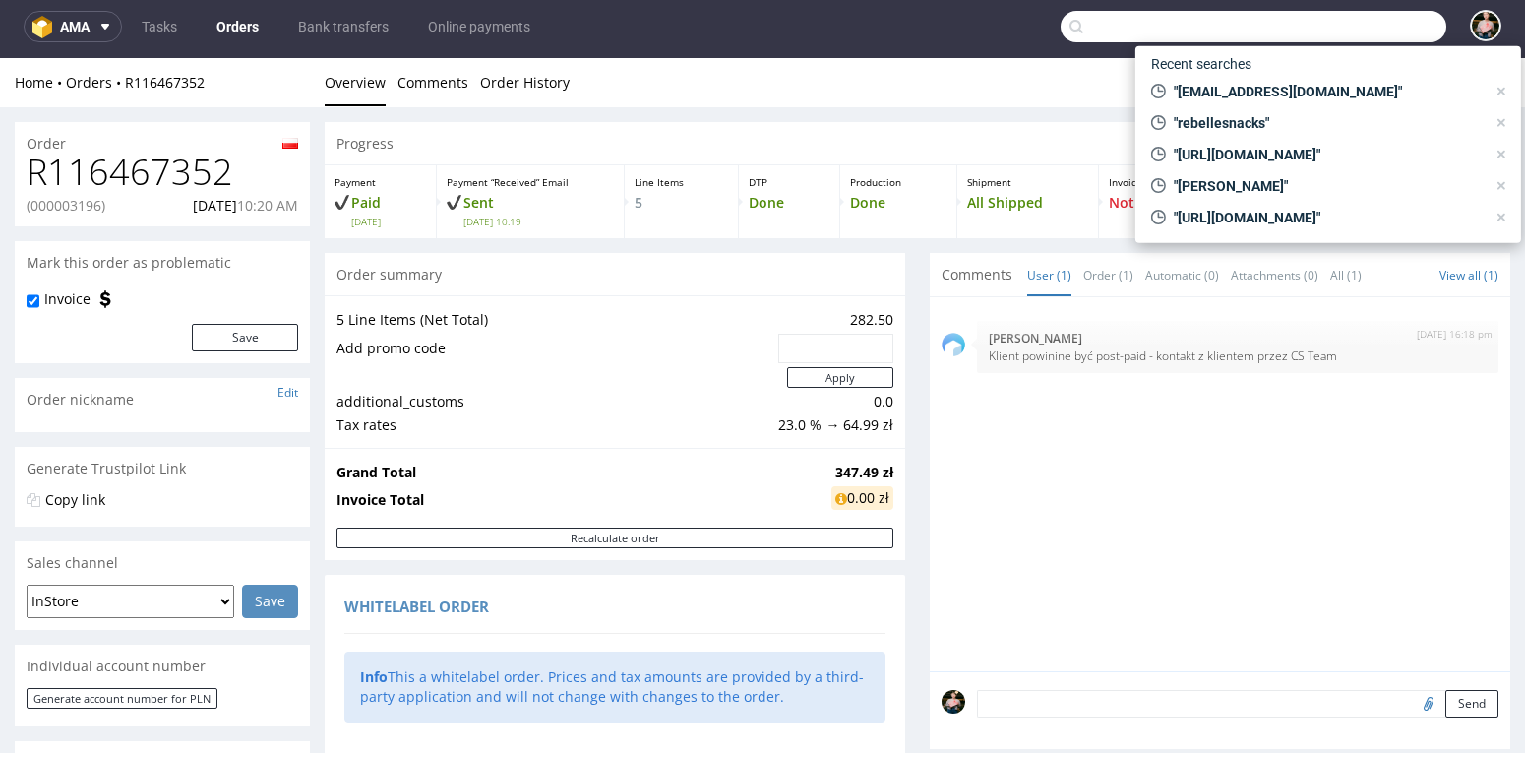
click at [1361, 32] on input "text" at bounding box center [1254, 26] width 386 height 31
paste input "agatakot@poge.com.pl"
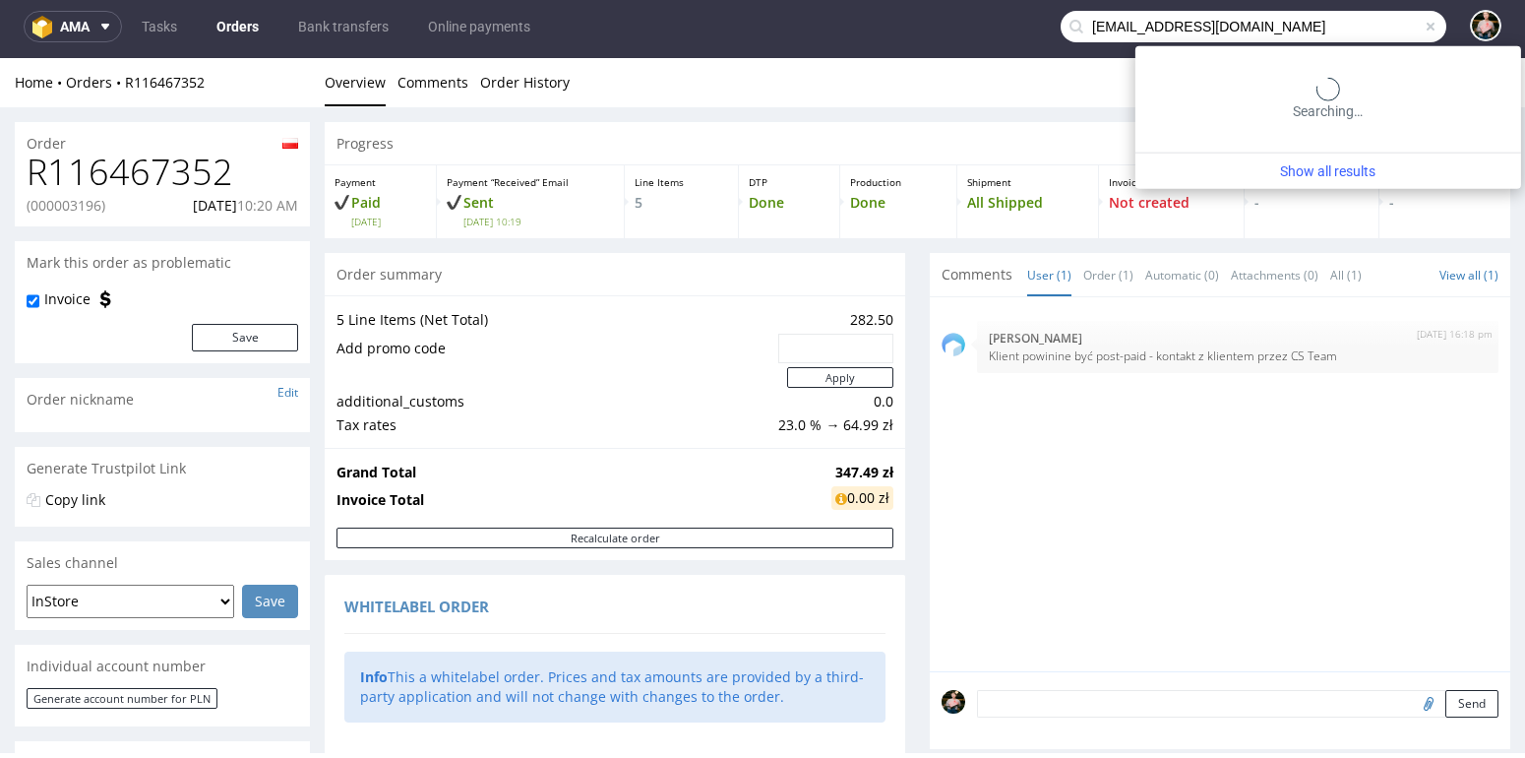
type input "agatakot@poge.com.pl"
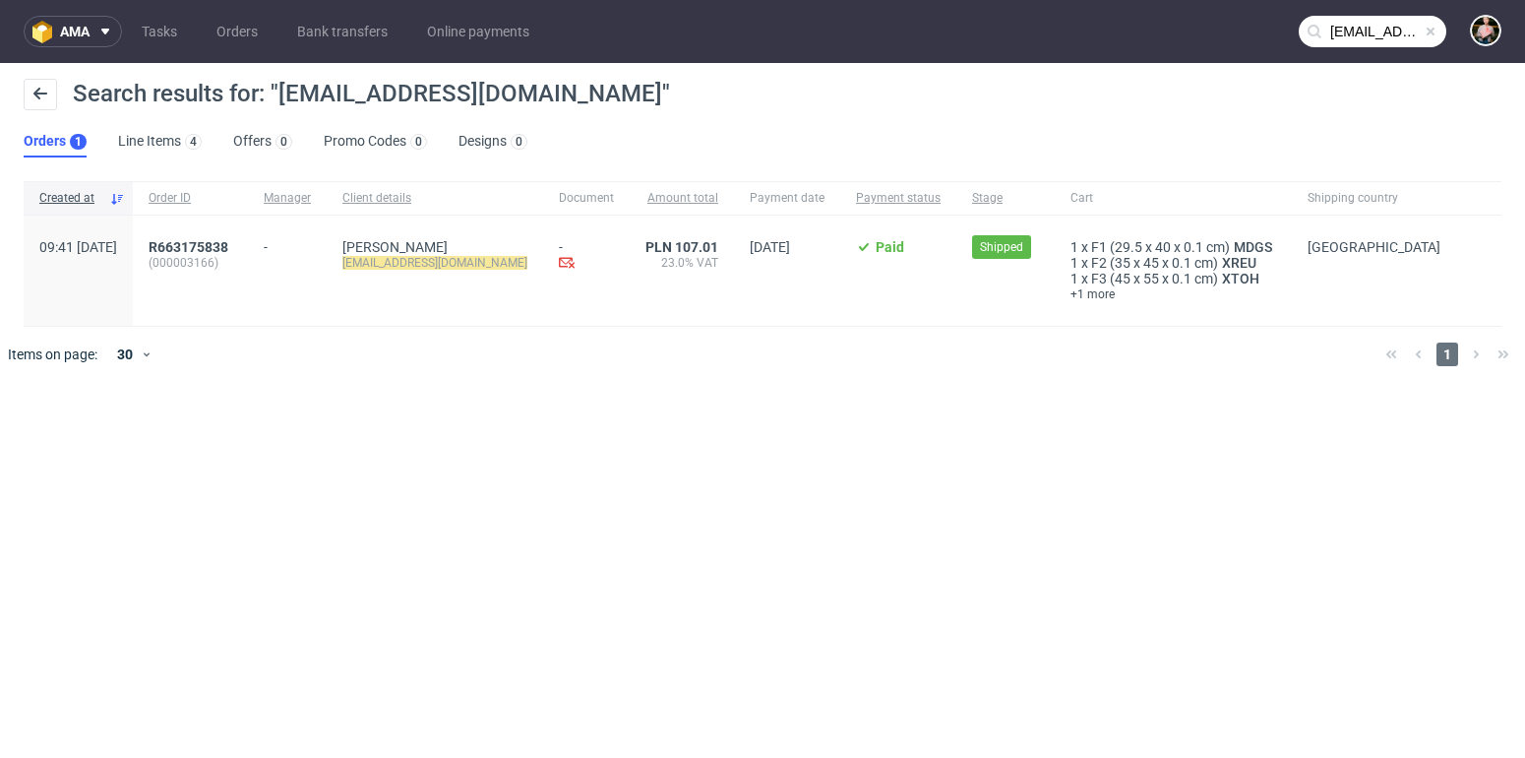
click at [274, 467] on div "ama Tasks Orders Bank transfers Online payments agatakot@poge.com.pl Search res…" at bounding box center [762, 379] width 1525 height 758
click at [228, 247] on span "R663175838" at bounding box center [189, 247] width 80 height 16
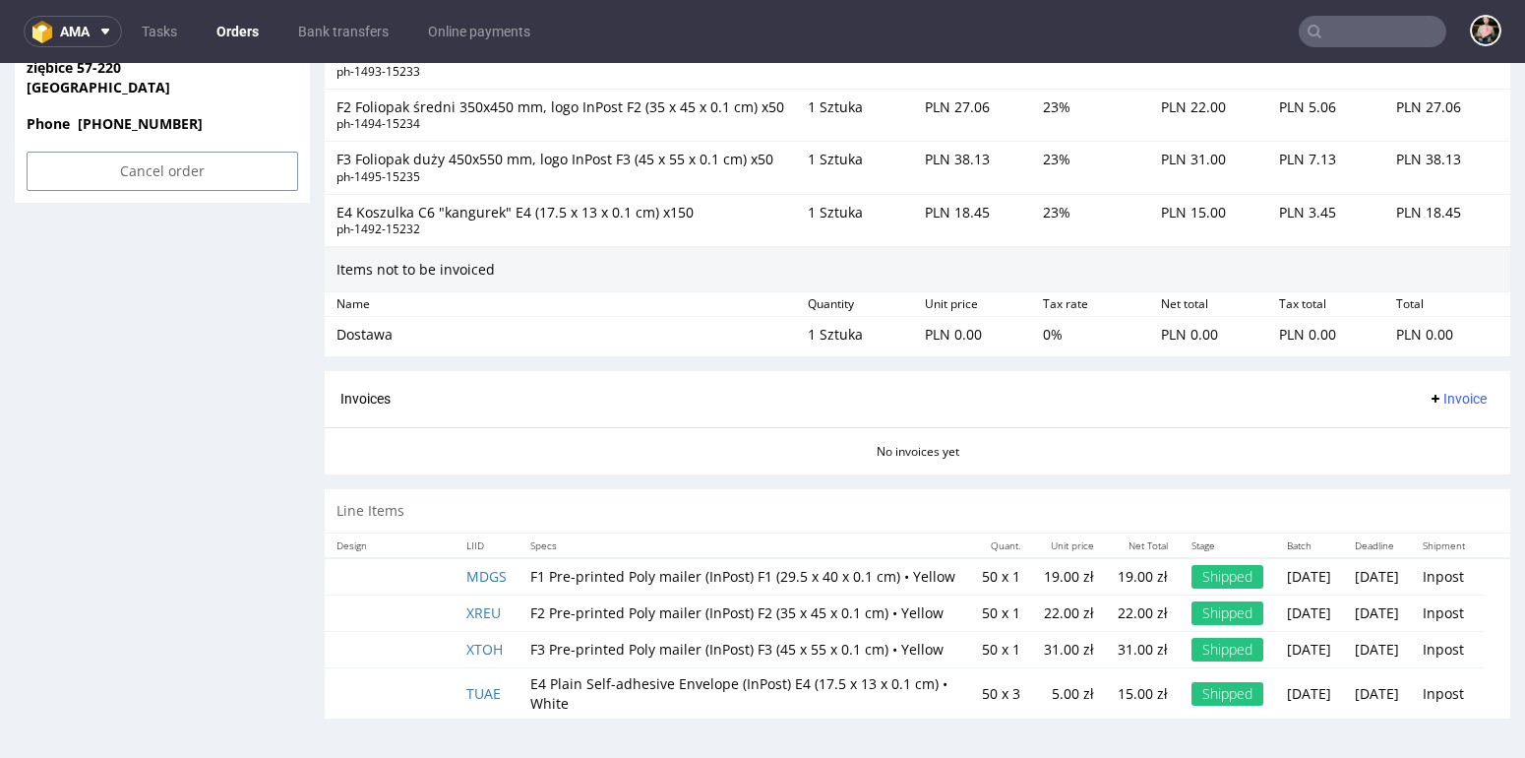
scroll to position [1526, 0]
click at [1356, 30] on input "text" at bounding box center [1373, 31] width 148 height 31
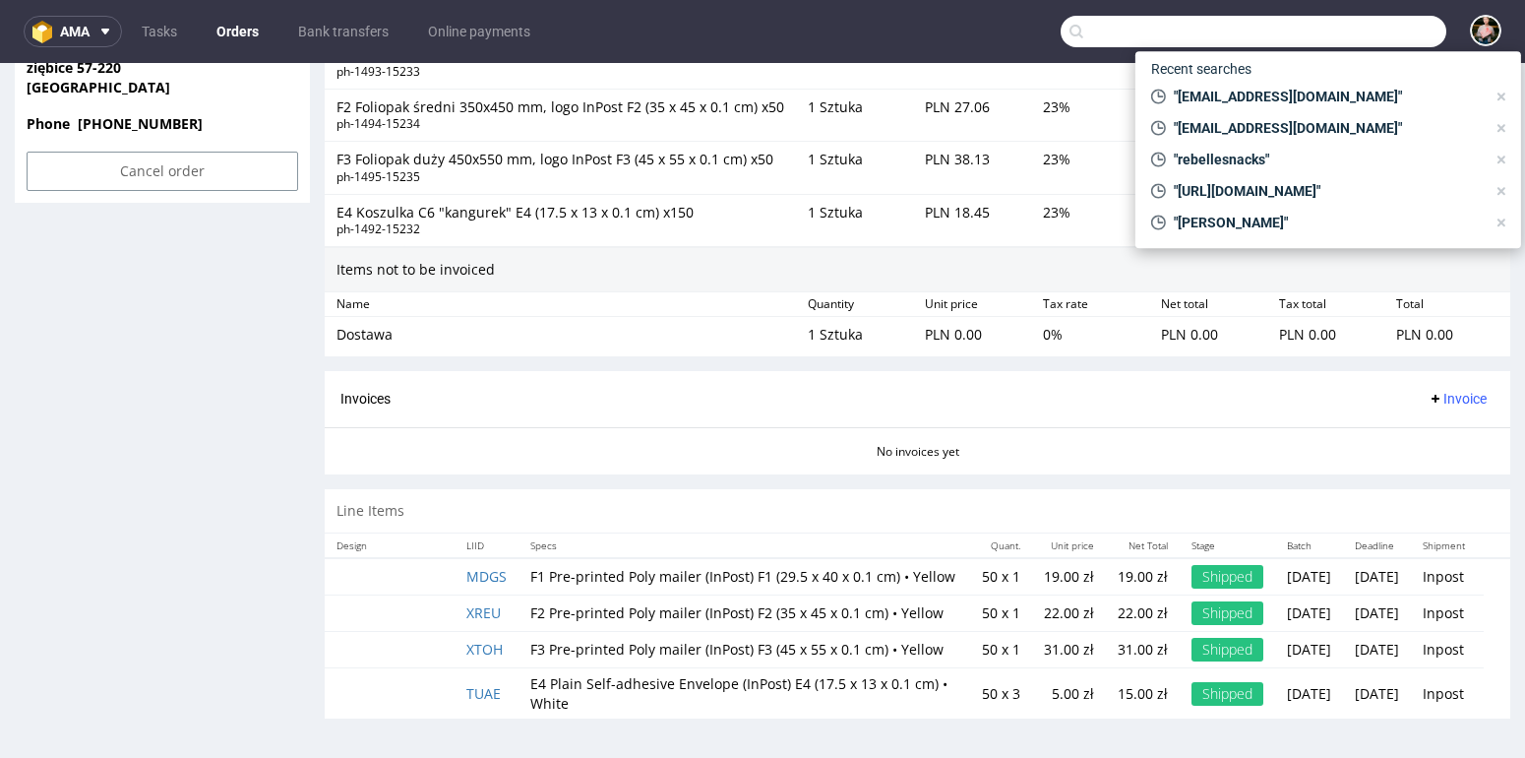
paste input "classicpixelpl@gmail.com"
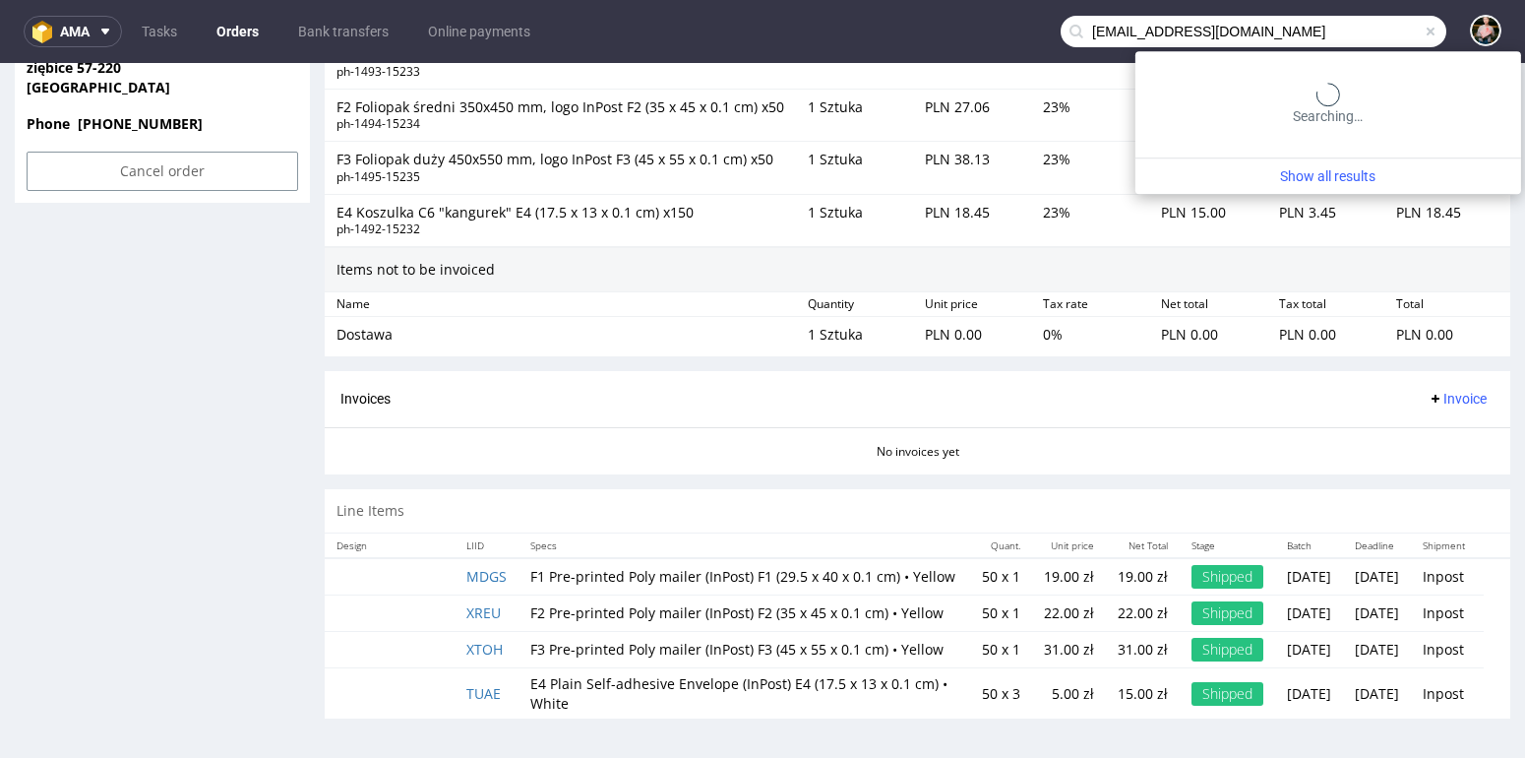
type input "classicpixelpl@gmail.com"
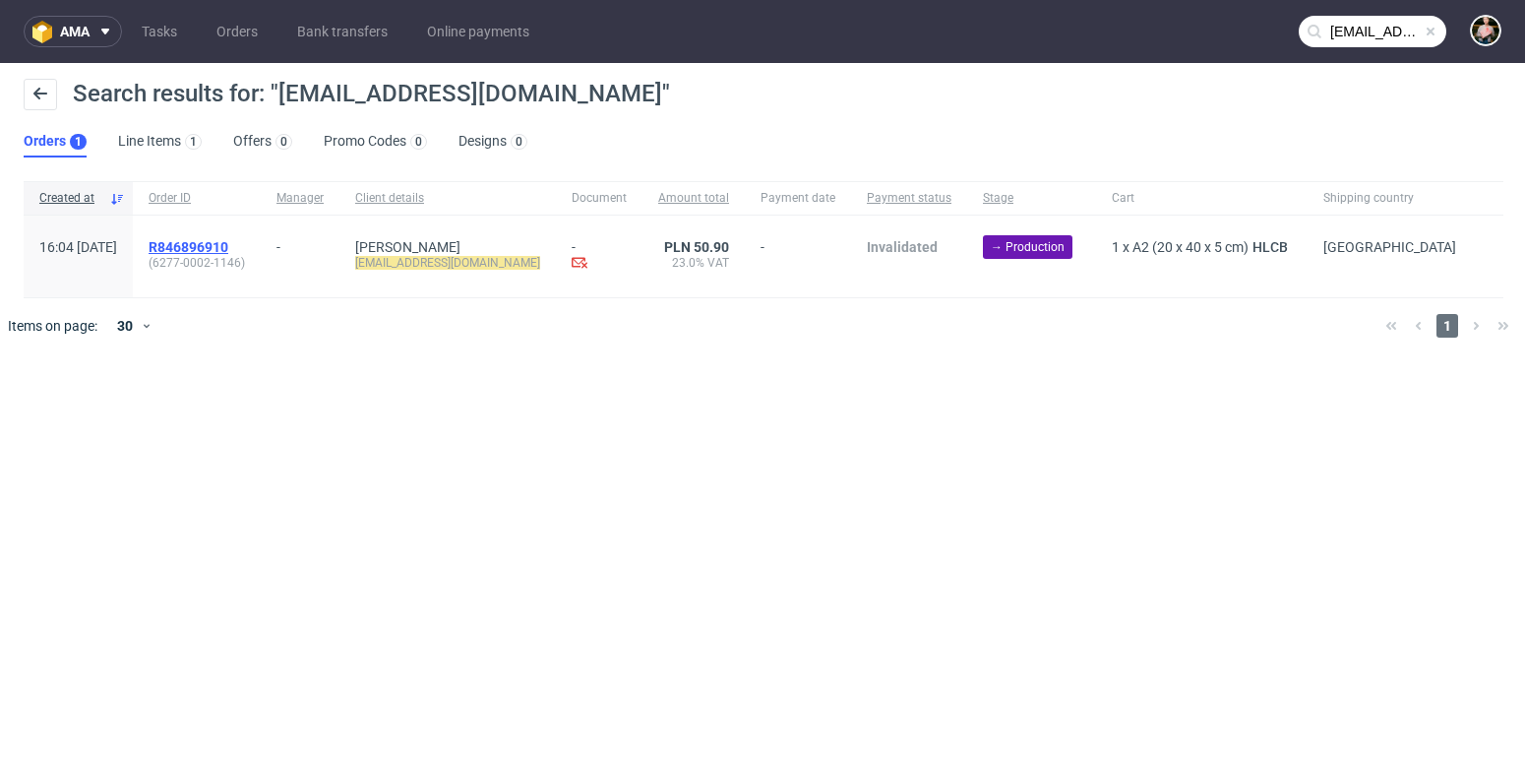
click at [228, 243] on span "R846896910" at bounding box center [189, 247] width 80 height 16
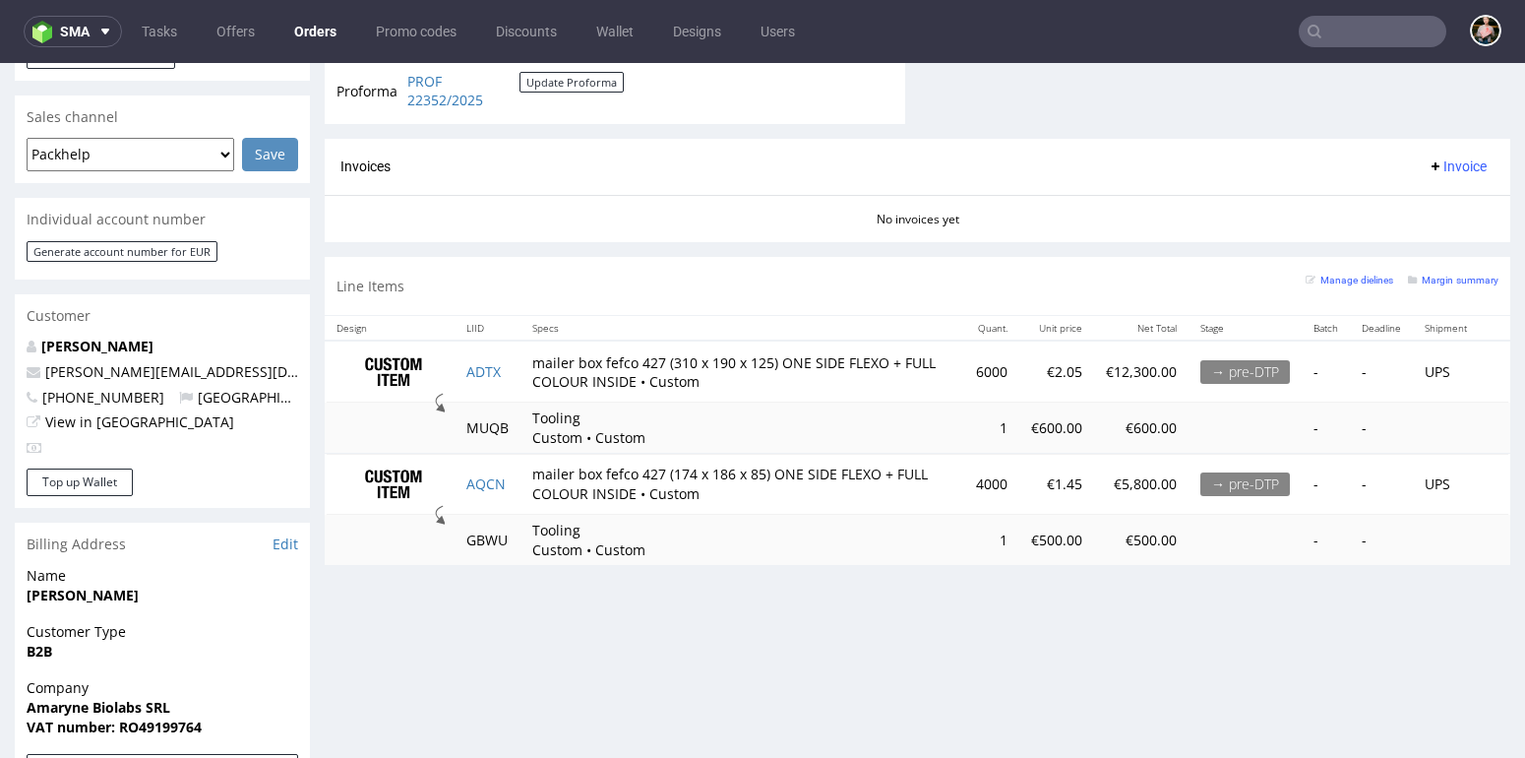
scroll to position [832, 0]
